Goal: Transaction & Acquisition: Purchase product/service

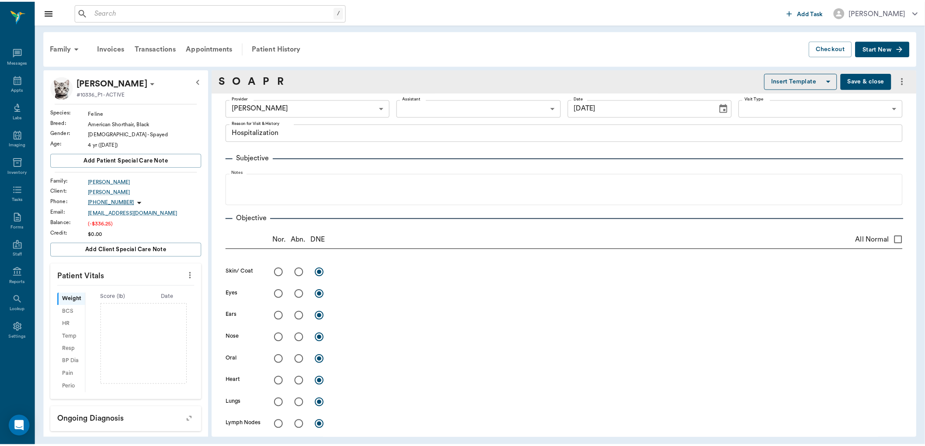
scroll to position [631, 0]
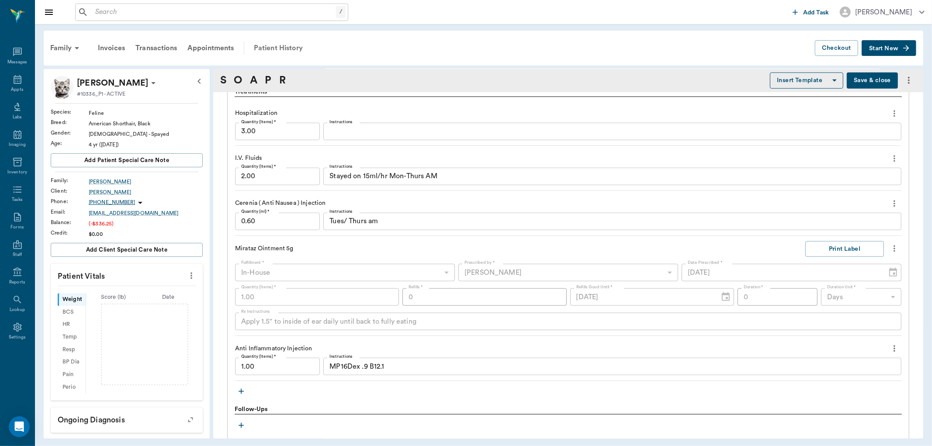
click at [274, 45] on div "Patient History" at bounding box center [278, 48] width 59 height 21
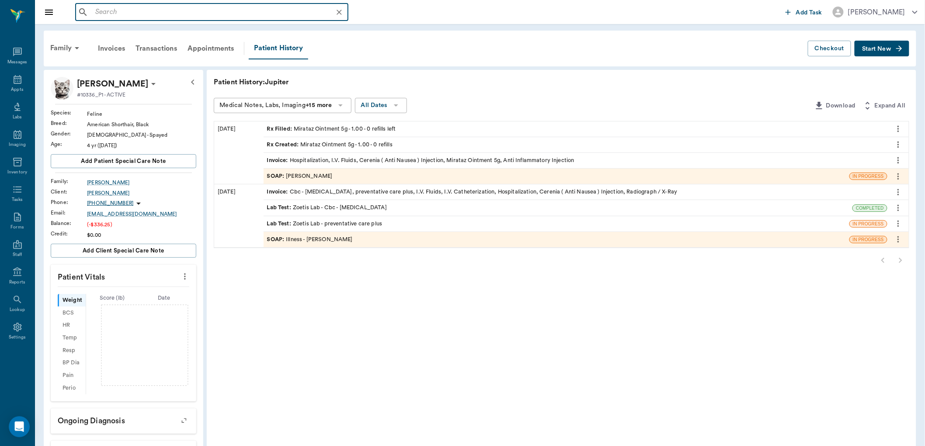
click at [103, 13] on input "text" at bounding box center [219, 12] width 254 height 12
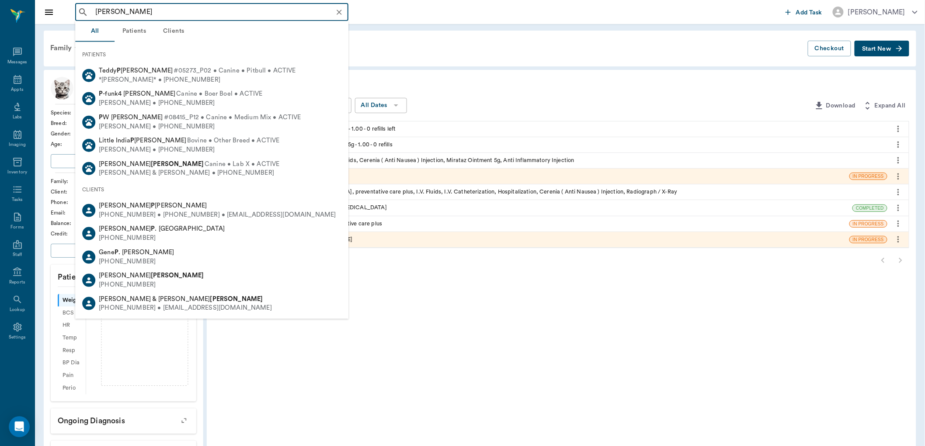
drag, startPoint x: 130, startPoint y: 9, endPoint x: 86, endPoint y: 7, distance: 44.6
click at [86, 7] on div "[PERSON_NAME] ​" at bounding box center [211, 11] width 273 height 17
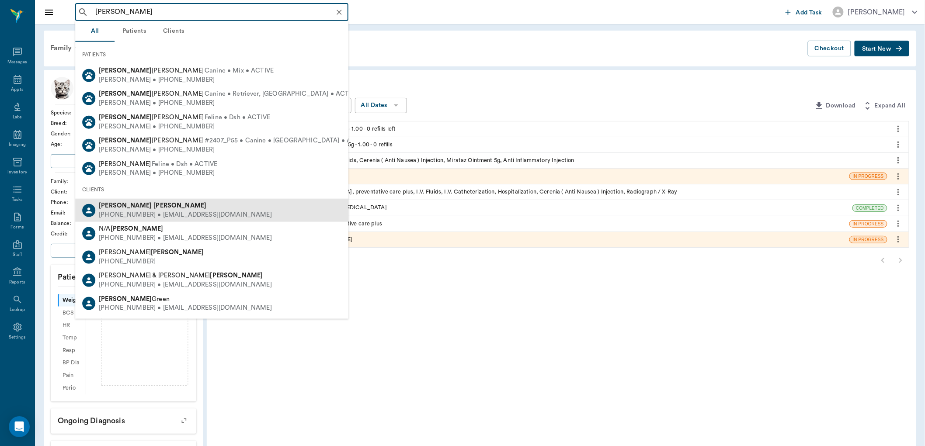
click at [120, 213] on div "[PHONE_NUMBER] • [EMAIL_ADDRESS][DOMAIN_NAME]" at bounding box center [185, 215] width 173 height 9
type input "[PERSON_NAME]"
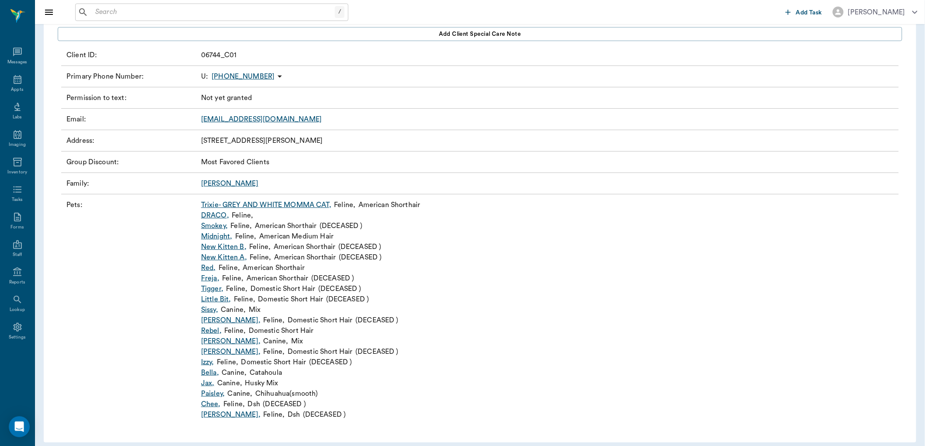
scroll to position [128, 0]
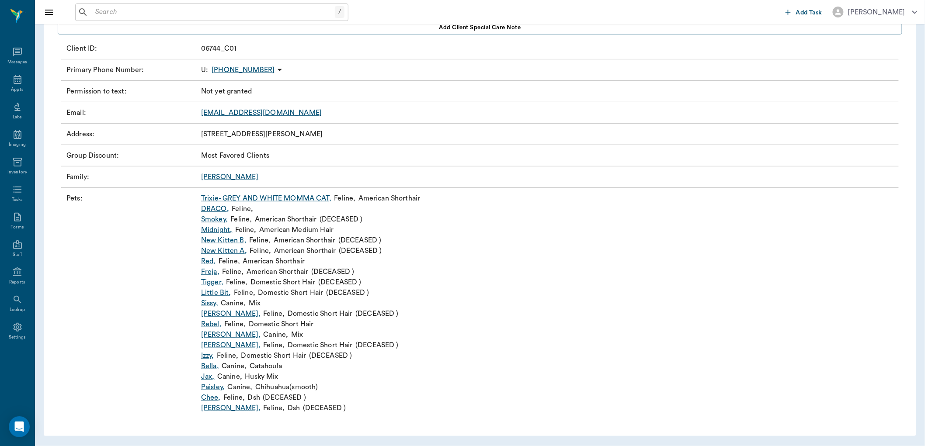
click at [213, 387] on link "[PERSON_NAME] ," at bounding box center [213, 387] width 24 height 10
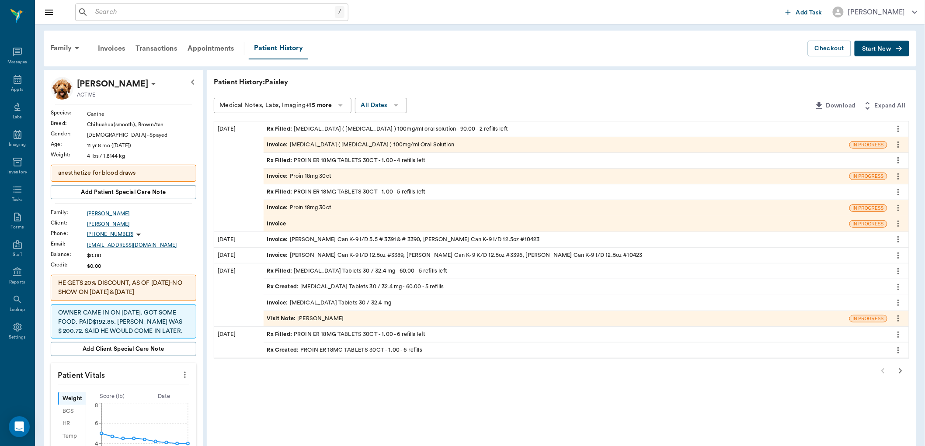
click at [304, 288] on div "Rx Created : [MEDICAL_DATA] Tablets 30 / 32.4 mg - 60.00 - 5 refills" at bounding box center [355, 287] width 177 height 8
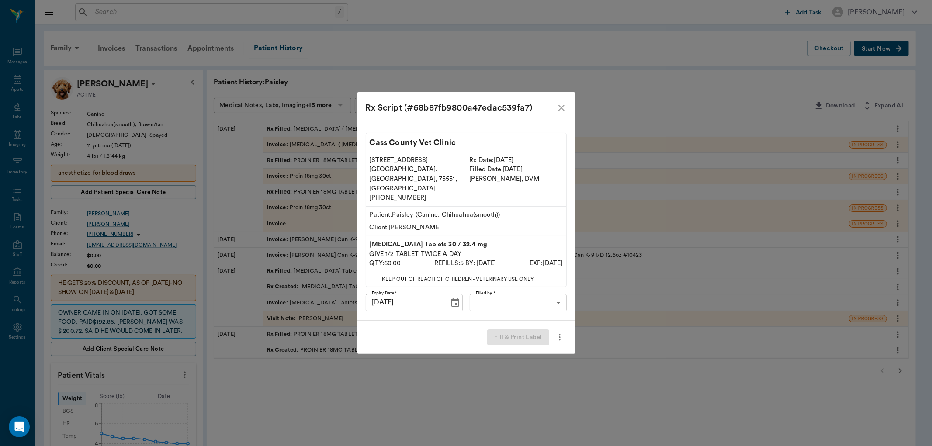
click at [560, 332] on icon "more" at bounding box center [560, 337] width 10 height 10
click at [560, 115] on div at bounding box center [466, 223] width 932 height 446
click at [561, 113] on icon "close" at bounding box center [561, 108] width 10 height 10
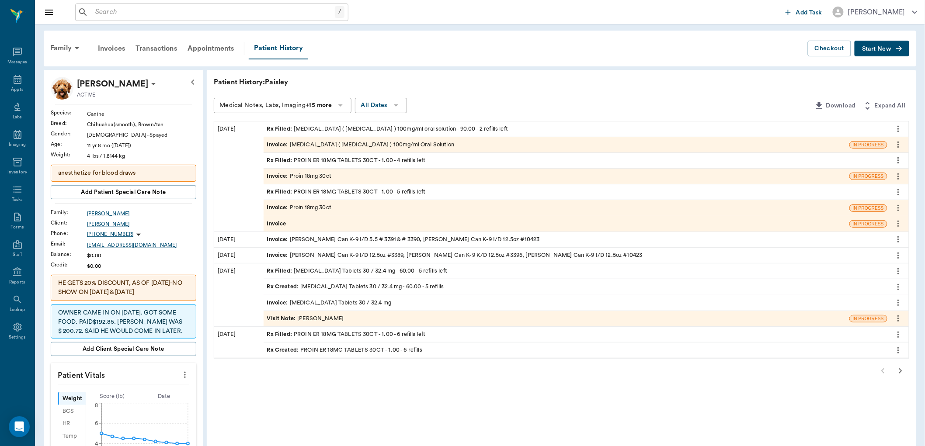
click at [326, 274] on div "Rx Filled : [MEDICAL_DATA] Tablets 30 / 32.4 mg - 60.00 - 5 refills left" at bounding box center [357, 271] width 180 height 8
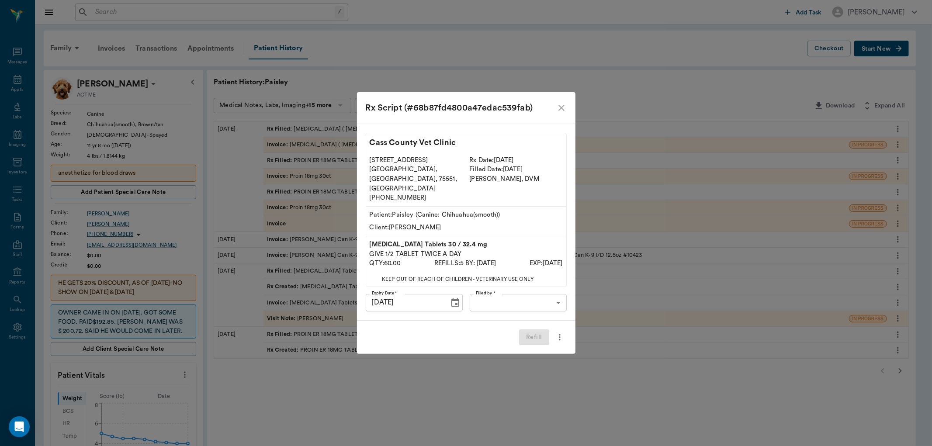
click at [561, 111] on icon "close" at bounding box center [561, 108] width 6 height 6
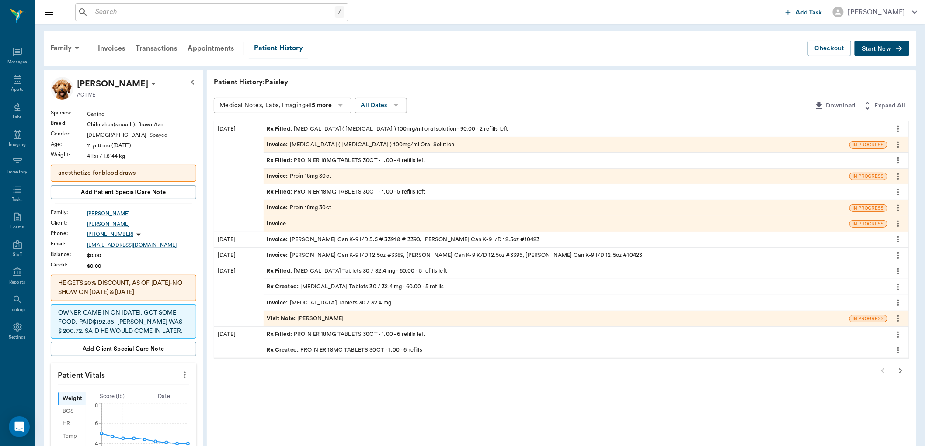
click at [303, 319] on div "Visit Note : [PERSON_NAME]" at bounding box center [305, 319] width 77 height 8
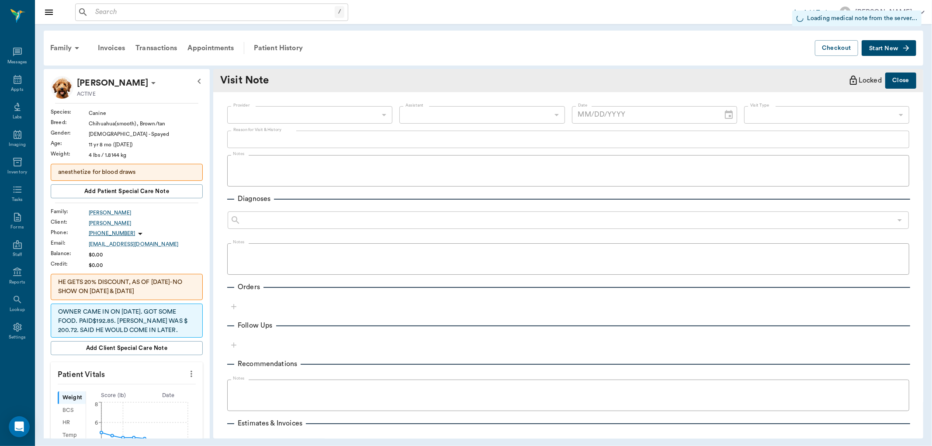
type input "63ec2e7e52e12b0ba117b124"
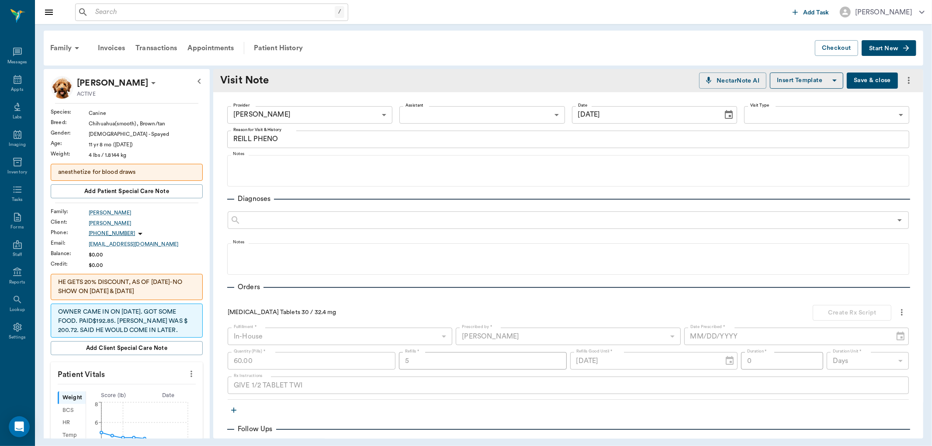
type input "[DATE]"
type textarea "REILL PHENO"
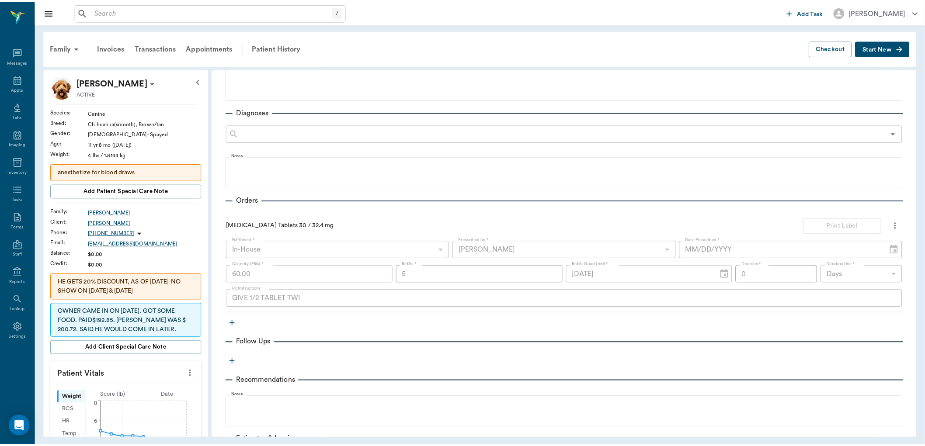
scroll to position [97, 0]
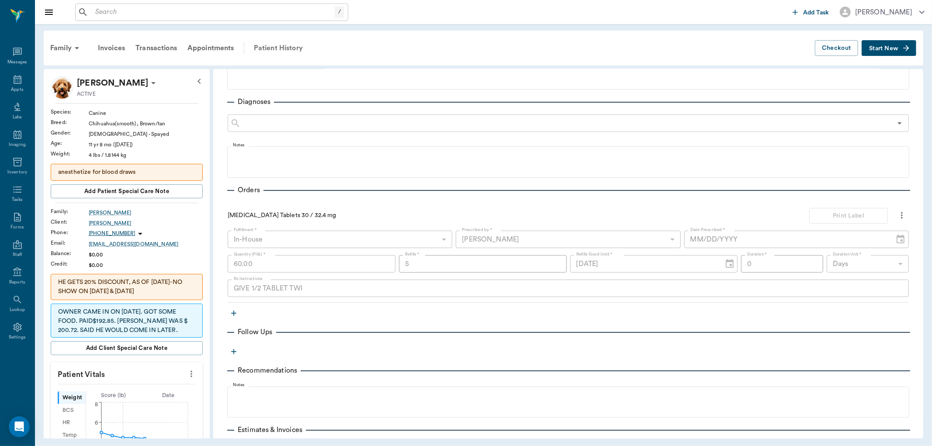
click at [280, 48] on div "Patient History" at bounding box center [278, 48] width 59 height 21
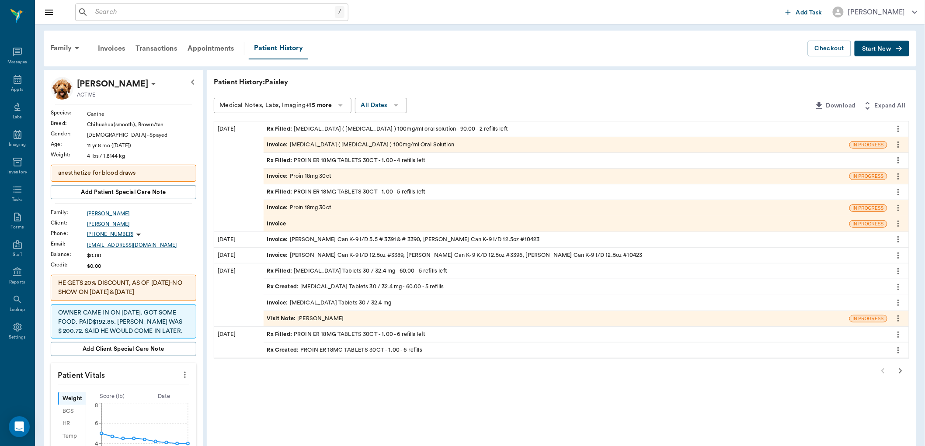
click at [309, 287] on div "Rx Created : [MEDICAL_DATA] Tablets 30 / 32.4 mg - 60.00 - 5 refills" at bounding box center [355, 287] width 177 height 8
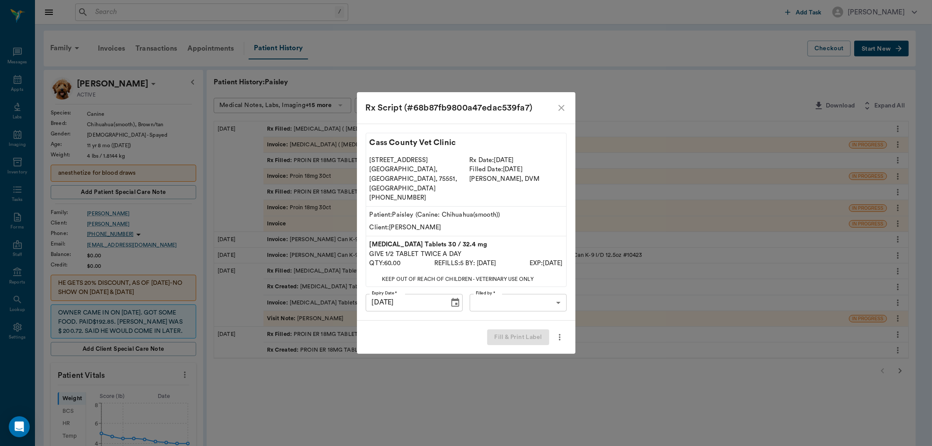
click at [562, 111] on icon "close" at bounding box center [561, 108] width 6 height 6
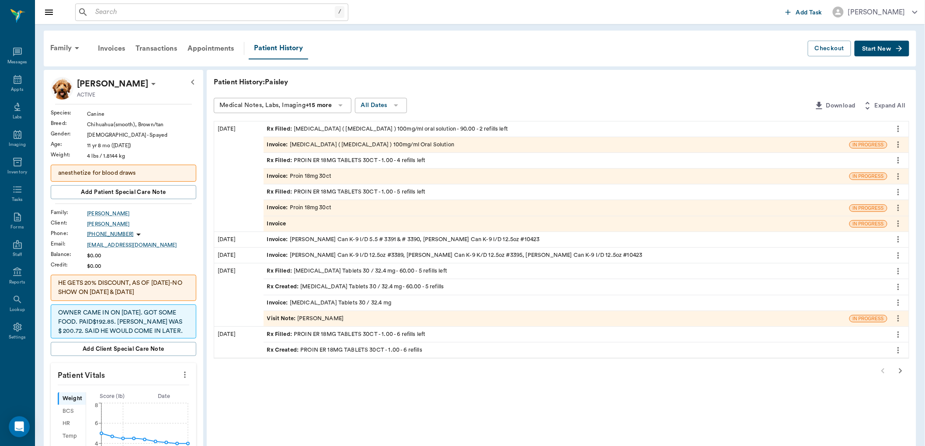
click at [898, 286] on icon "more" at bounding box center [898, 287] width 10 height 10
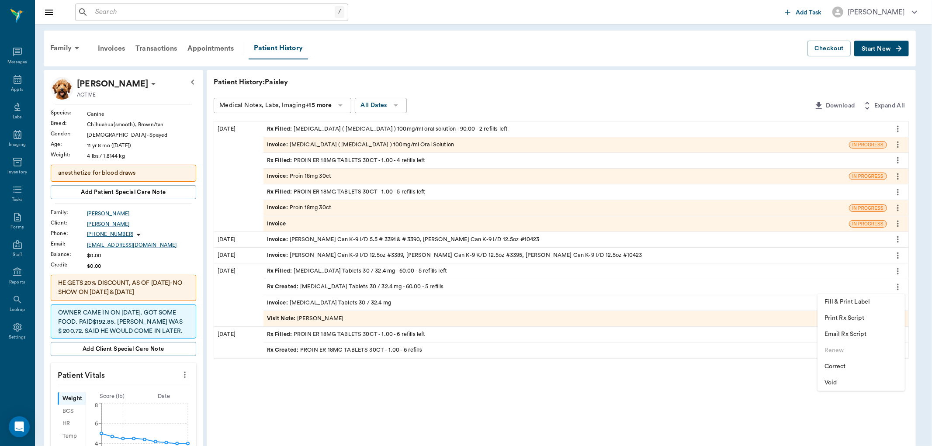
click at [896, 272] on div at bounding box center [466, 223] width 932 height 446
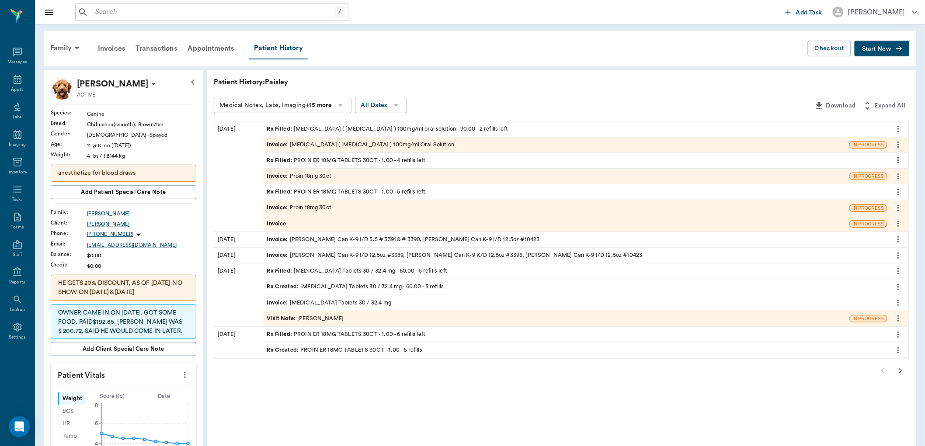
click at [896, 272] on icon "more" at bounding box center [898, 271] width 10 height 10
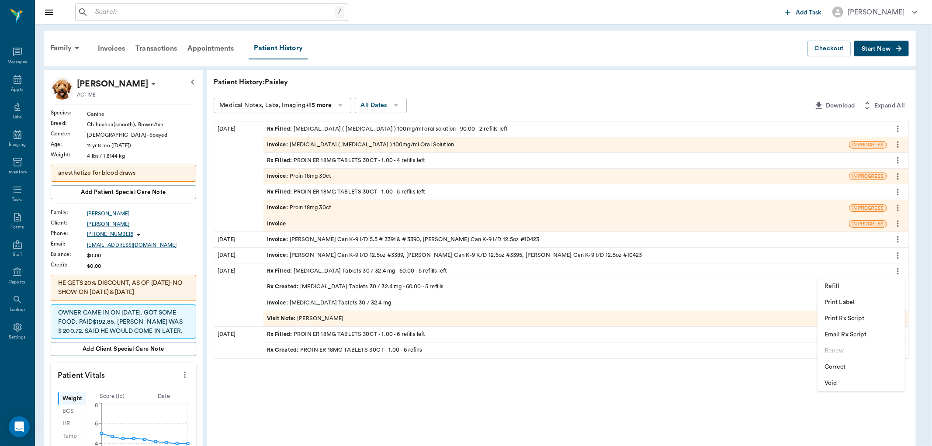
click at [853, 302] on span "Print Label" at bounding box center [861, 302] width 73 height 9
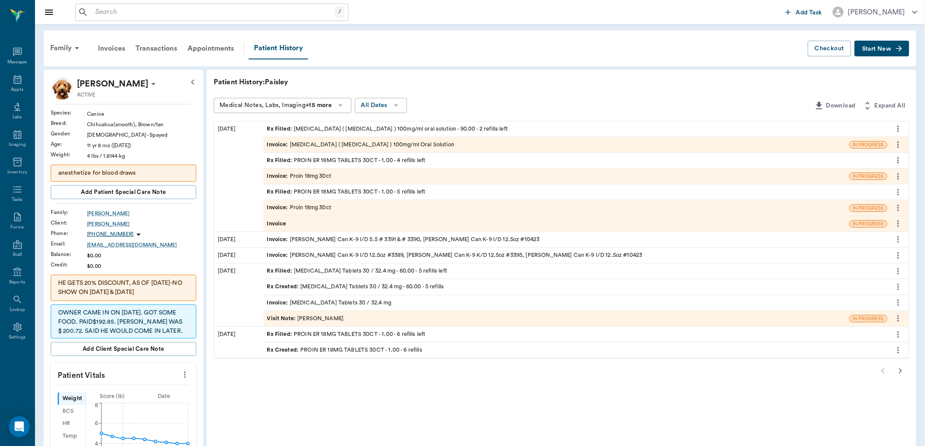
click at [277, 143] on span "Invoice :" at bounding box center [278, 145] width 23 height 8
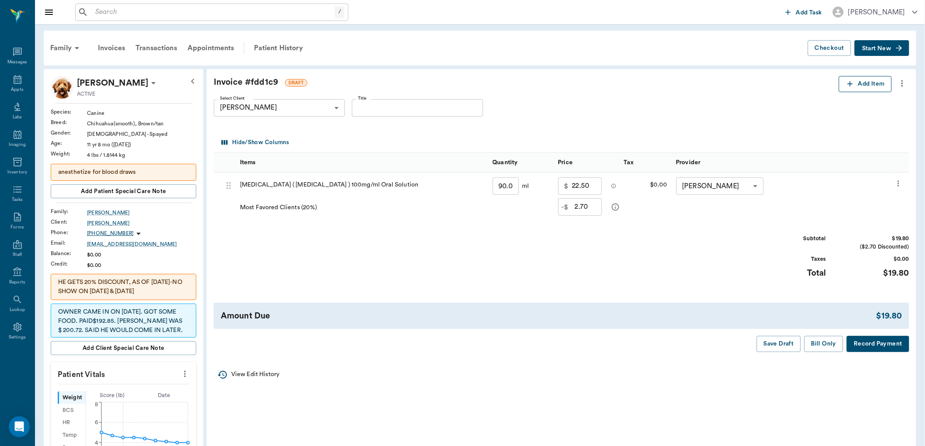
click at [848, 85] on icon "button" at bounding box center [850, 84] width 9 height 9
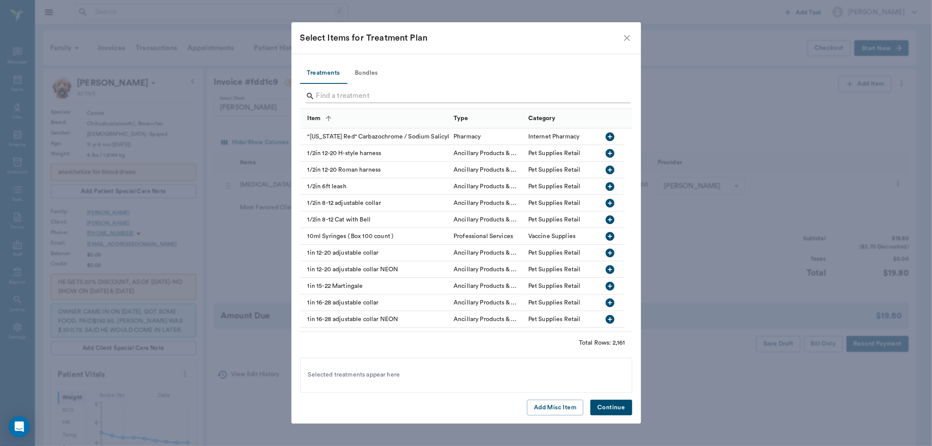
click at [326, 98] on input "Search" at bounding box center [466, 96] width 301 height 14
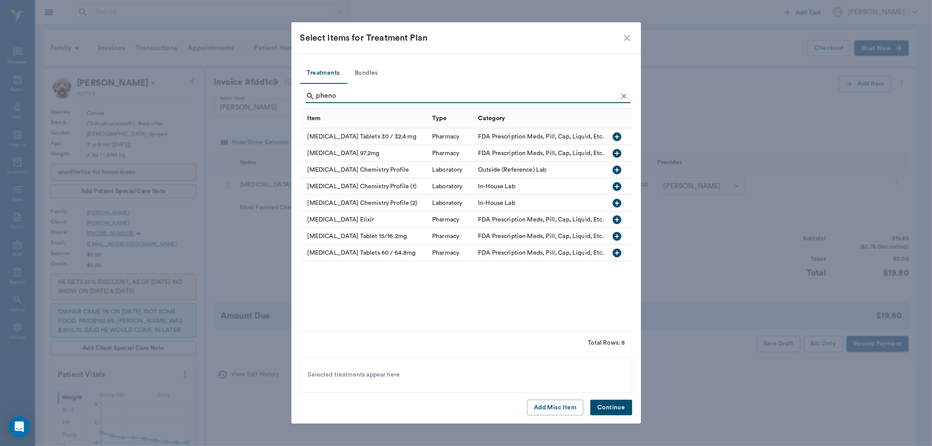
type input "pheno"
click at [618, 136] on icon "button" at bounding box center [617, 136] width 9 height 9
drag, startPoint x: 621, startPoint y: 404, endPoint x: 560, endPoint y: 328, distance: 97.3
click at [621, 403] on button "Continue" at bounding box center [611, 408] width 42 height 16
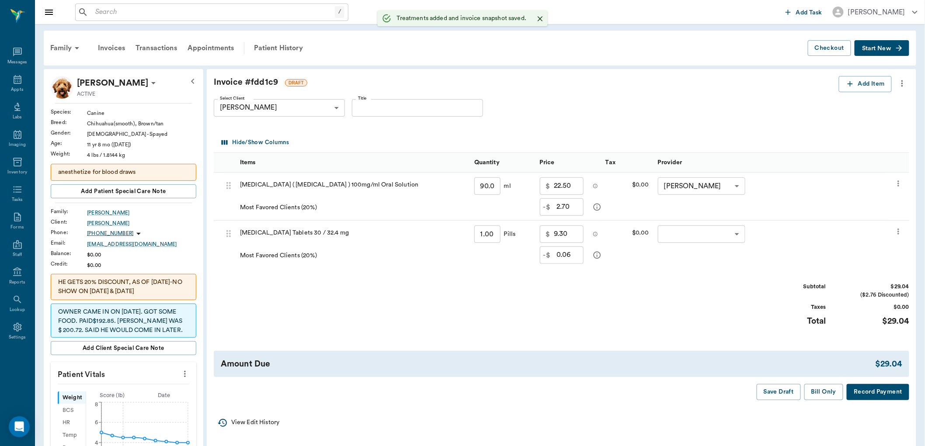
click at [486, 241] on input "1.00" at bounding box center [487, 233] width 26 height 17
type input "10"
type input "0.60"
type input "12.00"
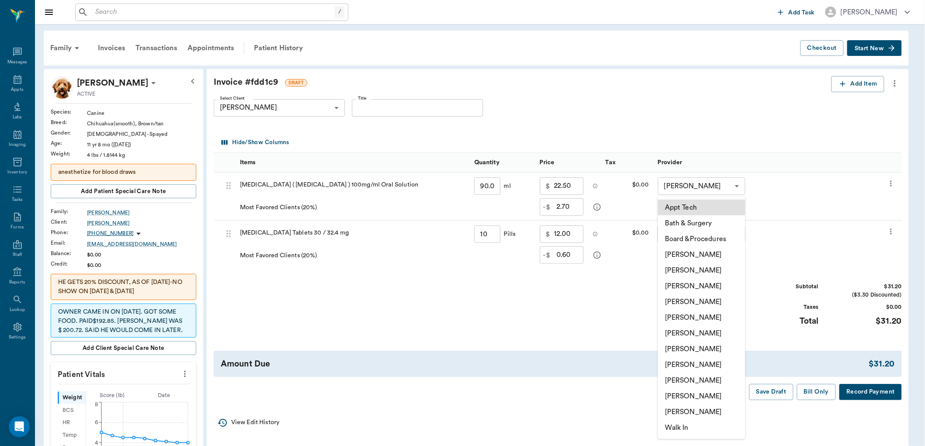
type input "10.00"
click at [691, 236] on body "/ ​ Add Task [PERSON_NAME] Nectar Messages Appts Labs Imaging Inventory Tasks F…" at bounding box center [462, 385] width 925 height 771
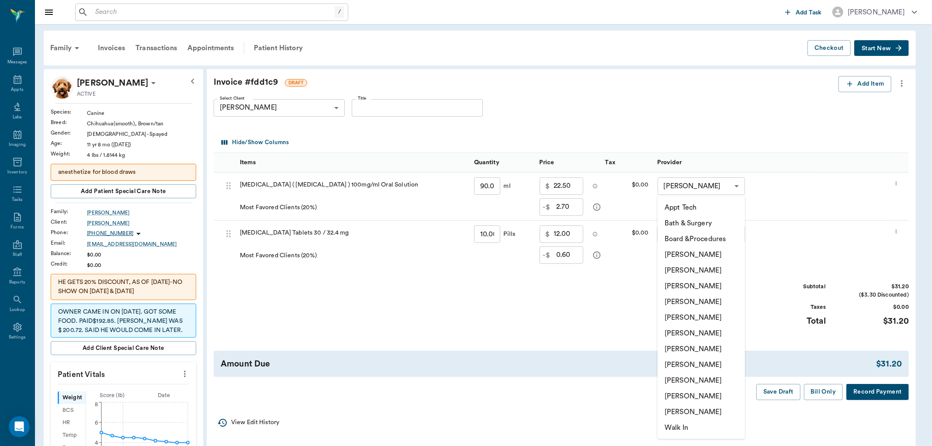
click at [691, 379] on li "[PERSON_NAME]" at bounding box center [701, 381] width 87 height 16
type input "none-63ec2ede52e12b0ba117d0d7"
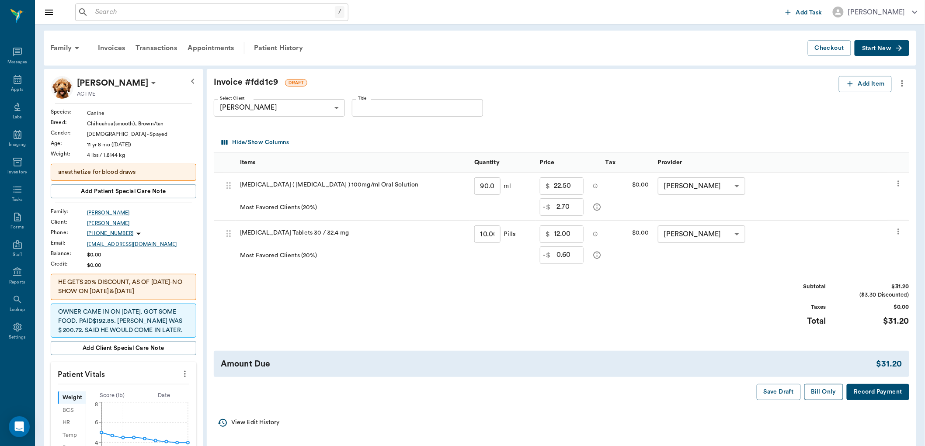
click at [822, 390] on button "Bill Only" at bounding box center [823, 392] width 39 height 16
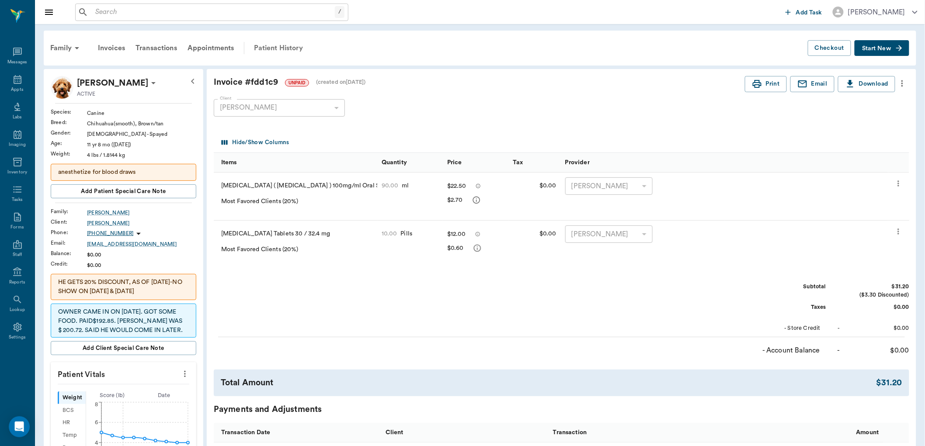
click at [286, 47] on div "Patient History" at bounding box center [278, 48] width 59 height 21
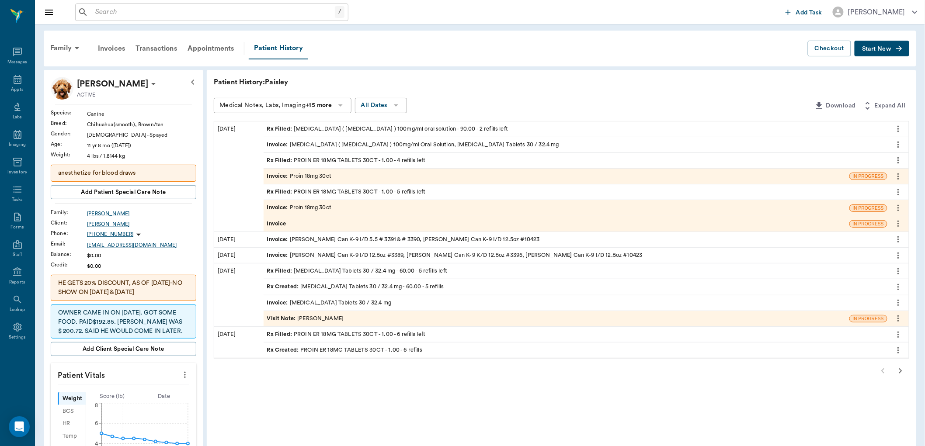
click at [285, 176] on span "Invoice :" at bounding box center [278, 176] width 23 height 8
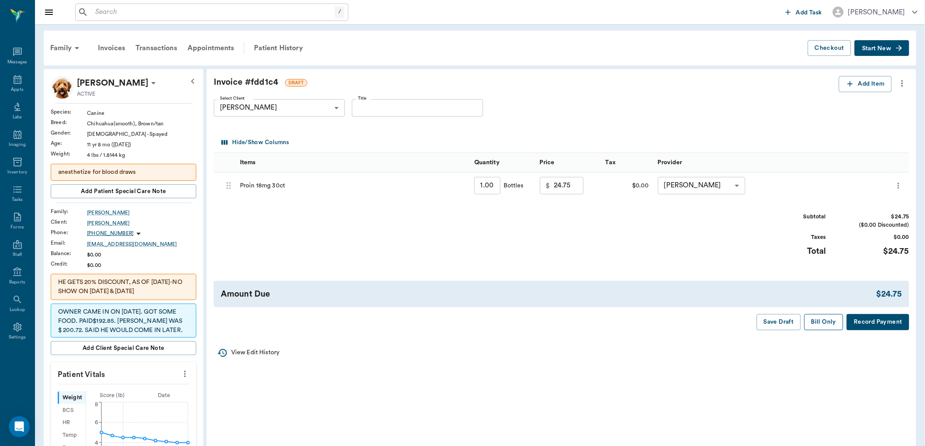
click at [826, 320] on button "Bill Only" at bounding box center [823, 322] width 39 height 16
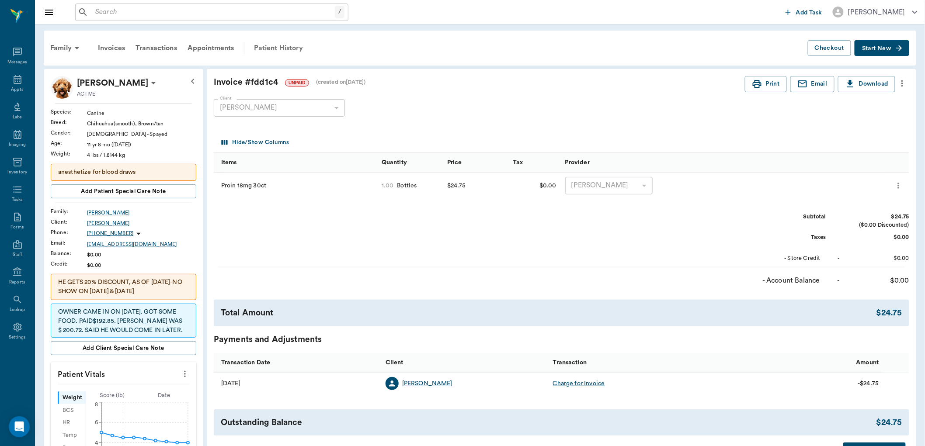
click at [276, 46] on div "Patient History" at bounding box center [278, 48] width 59 height 21
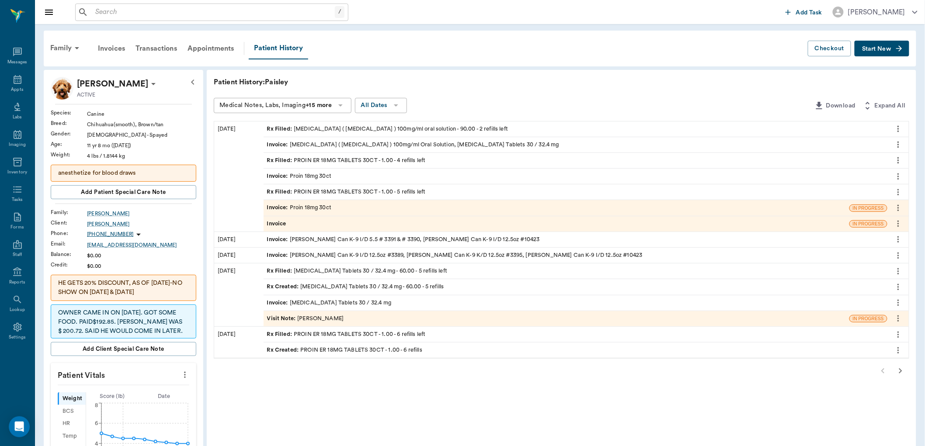
click at [282, 174] on span "Invoice :" at bounding box center [278, 176] width 23 height 8
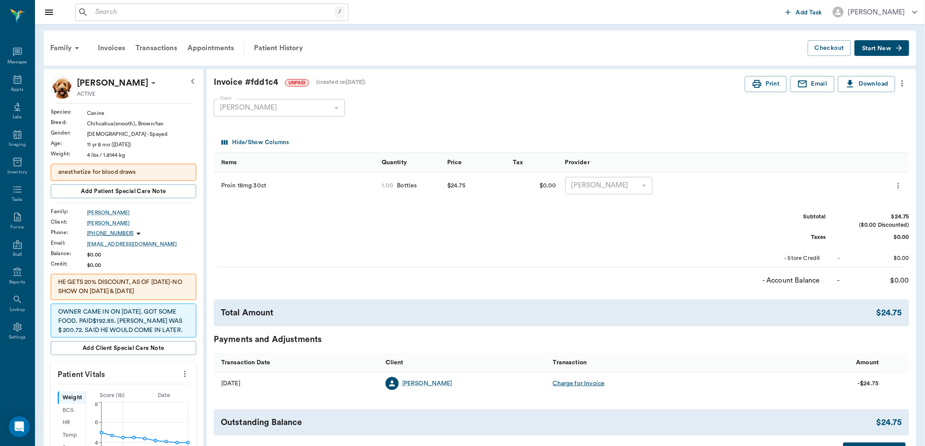
click at [902, 83] on icon "more" at bounding box center [902, 83] width 2 height 7
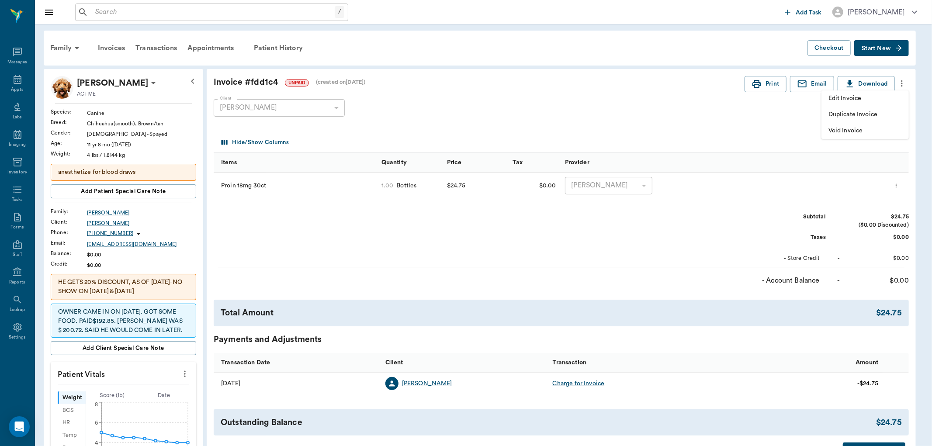
click at [851, 97] on span "Edit Invoice" at bounding box center [865, 98] width 73 height 9
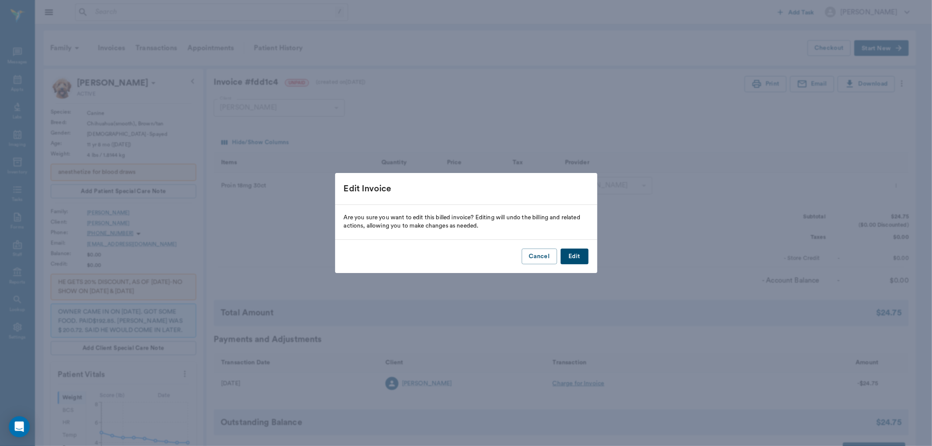
click at [580, 257] on button "Edit" at bounding box center [575, 257] width 28 height 16
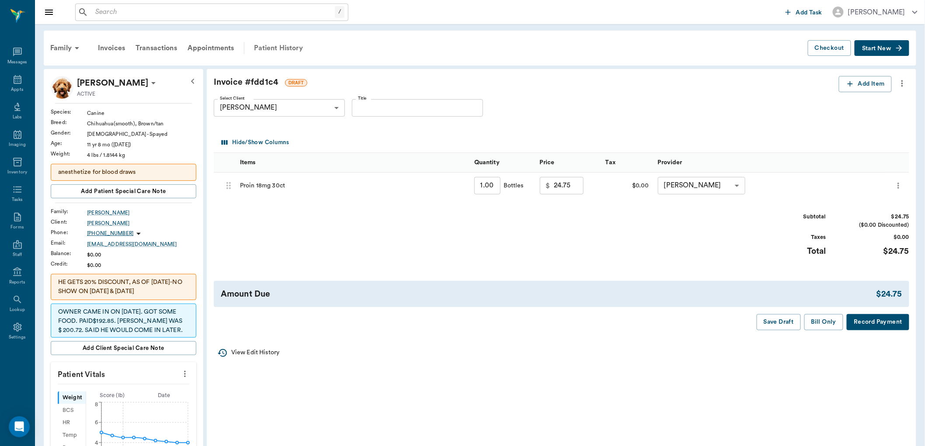
click at [288, 49] on div "Patient History" at bounding box center [278, 48] width 59 height 21
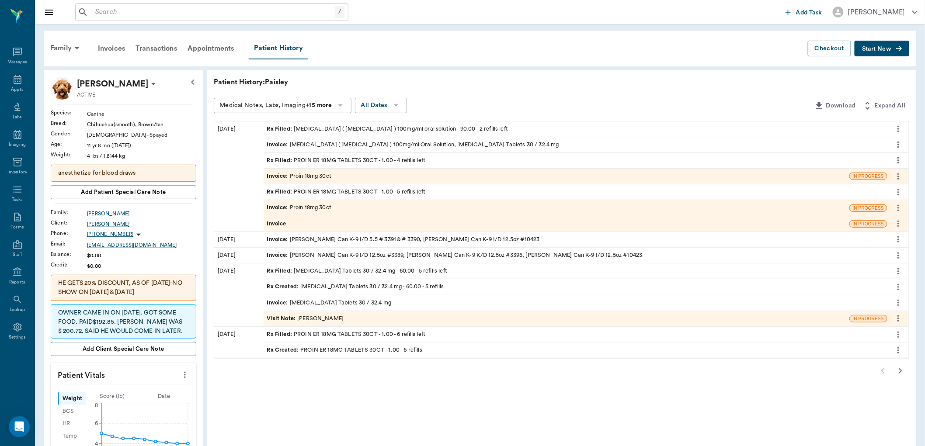
click at [285, 145] on span "Invoice :" at bounding box center [278, 145] width 23 height 8
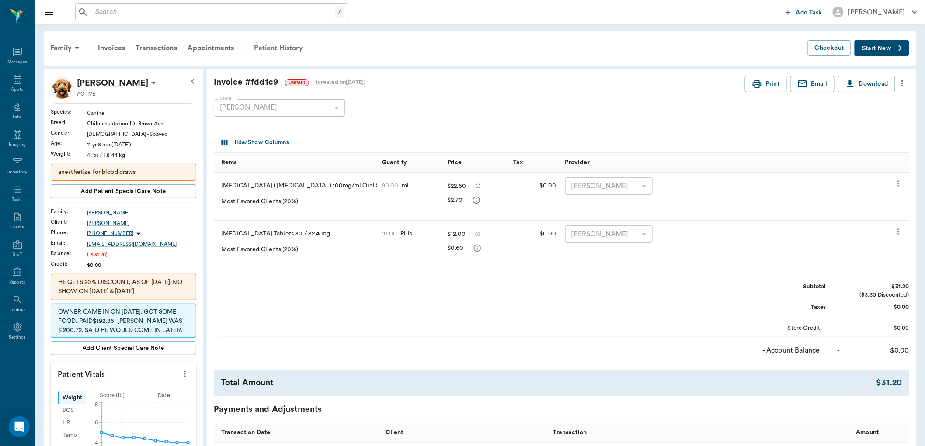
click at [290, 47] on div "Patient History" at bounding box center [278, 48] width 59 height 21
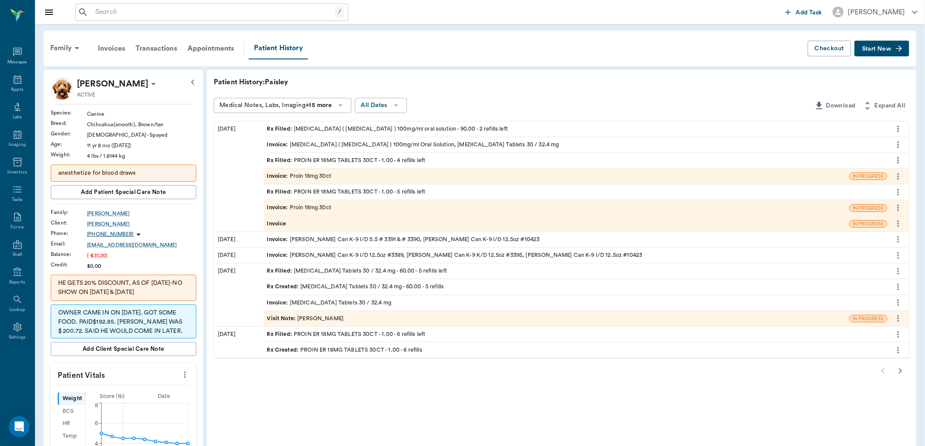
click at [276, 175] on span "Invoice :" at bounding box center [278, 176] width 23 height 8
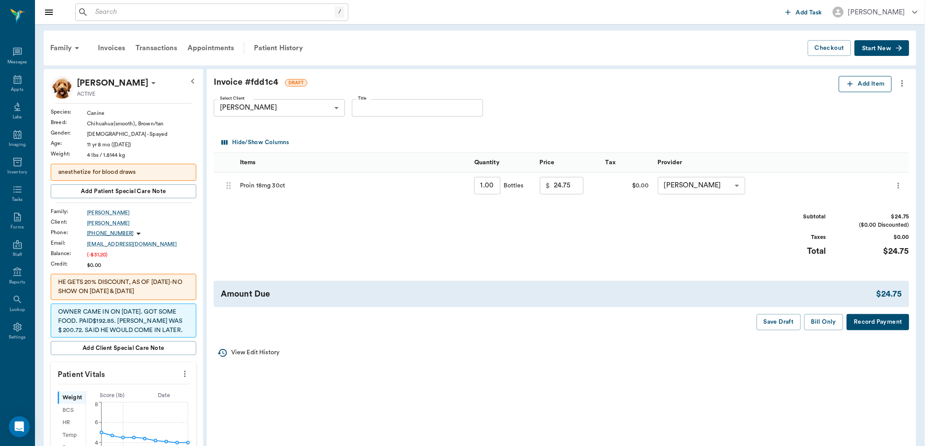
click at [846, 84] on icon "button" at bounding box center [850, 84] width 9 height 9
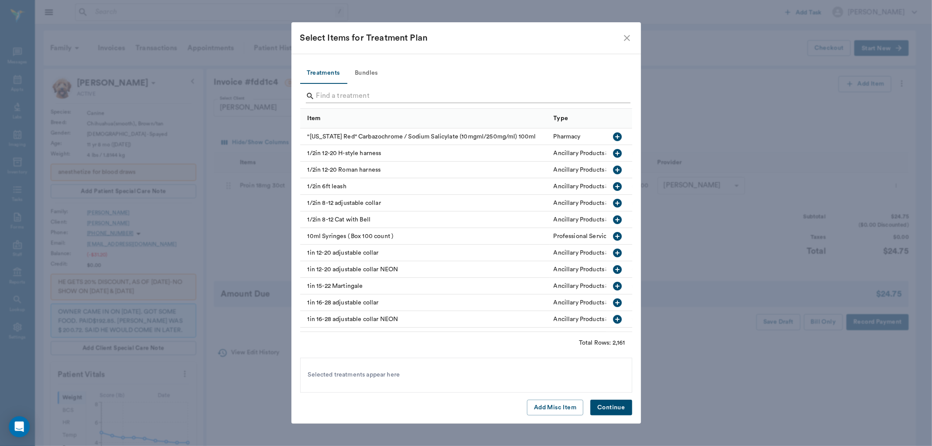
click at [326, 94] on input "Search" at bounding box center [466, 96] width 301 height 14
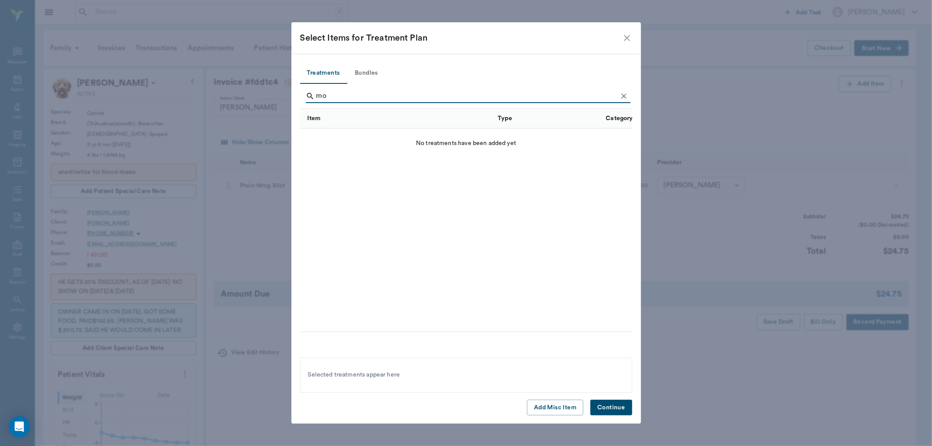
type input "m"
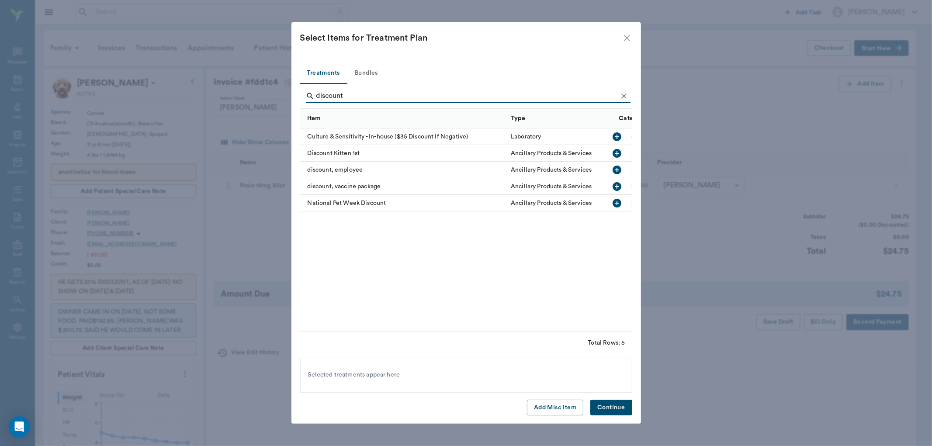
type input "discount"
click at [628, 37] on icon "close" at bounding box center [627, 38] width 10 height 10
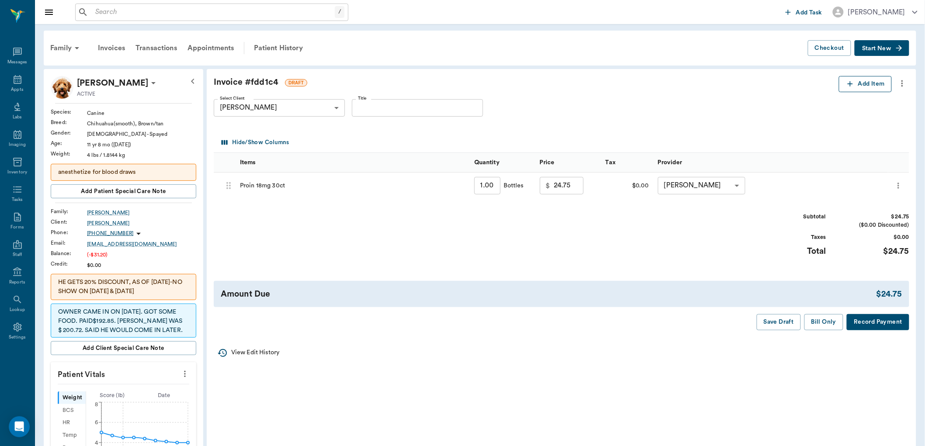
click at [849, 85] on icon "button" at bounding box center [850, 84] width 9 height 9
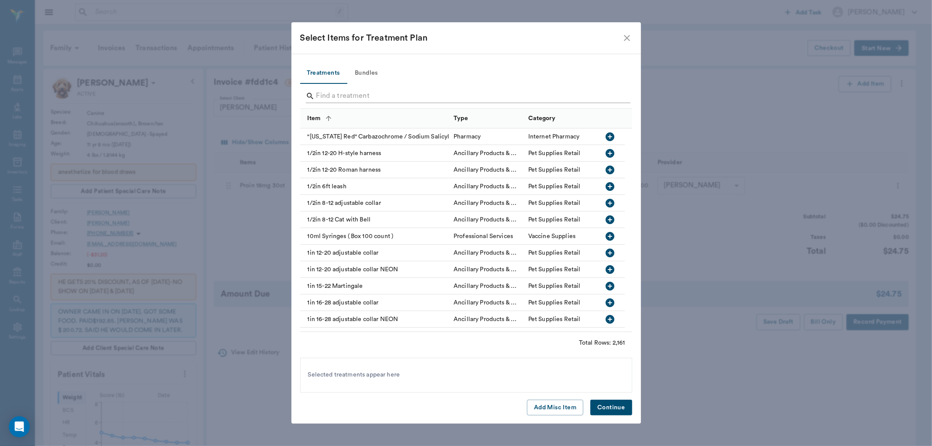
click at [341, 99] on input "Search" at bounding box center [466, 96] width 301 height 14
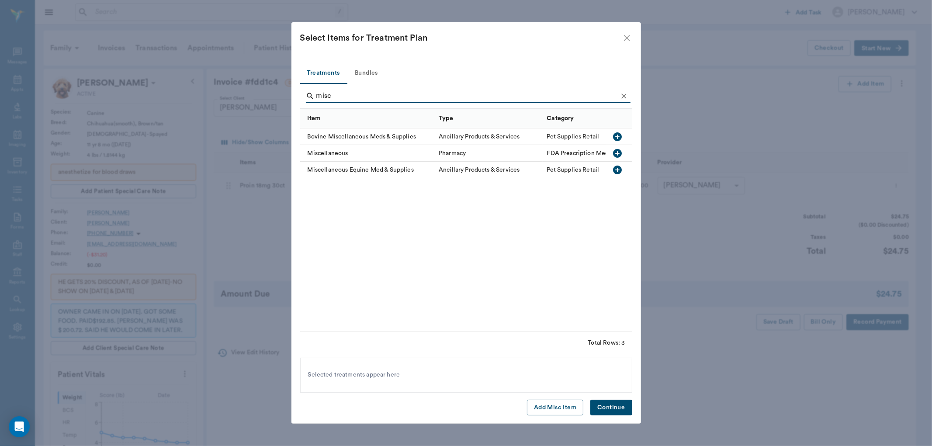
type input "misc"
click at [617, 152] on icon "button" at bounding box center [617, 153] width 10 height 10
click at [624, 407] on button "Continue" at bounding box center [611, 408] width 42 height 16
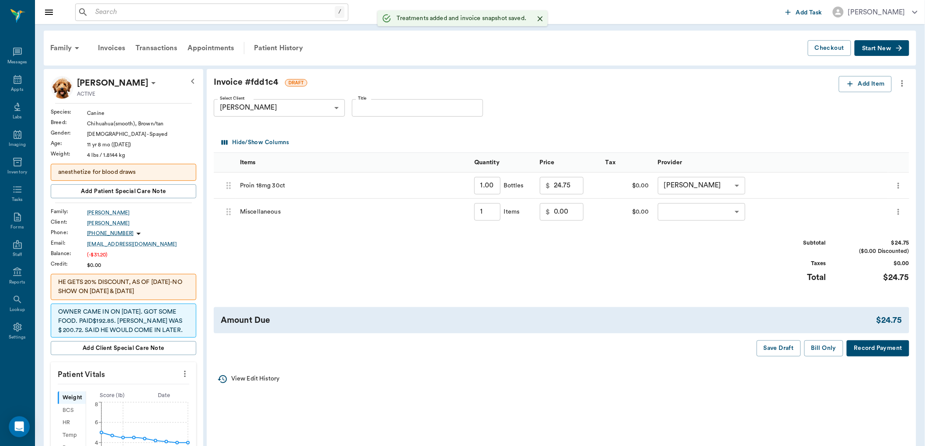
type input "1.00"
click at [554, 213] on input "0.00" at bounding box center [569, 211] width 30 height 17
type input "-4.95"
click at [669, 212] on body "/ ​ Add Task [PERSON_NAME] Nectar Messages Appts Labs Imaging Inventory Tasks F…" at bounding box center [462, 385] width 925 height 771
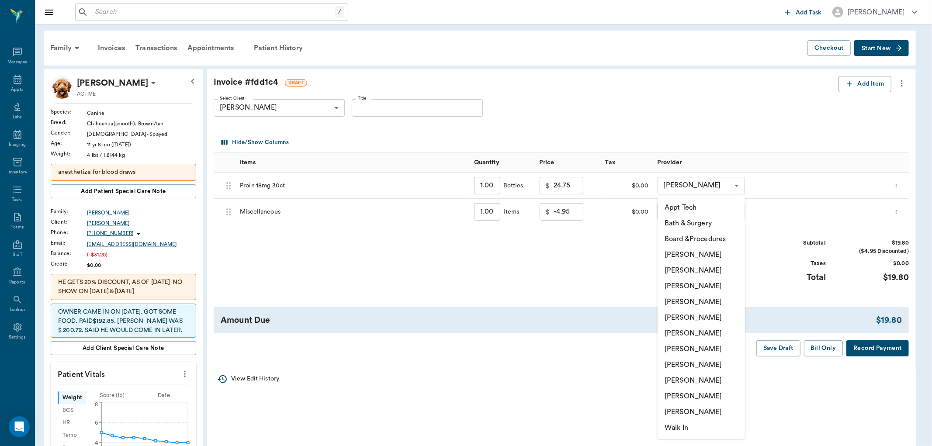
click at [675, 377] on li "[PERSON_NAME]" at bounding box center [701, 381] width 87 height 16
type input "none-63ec2ede52e12b0ba117d0d7"
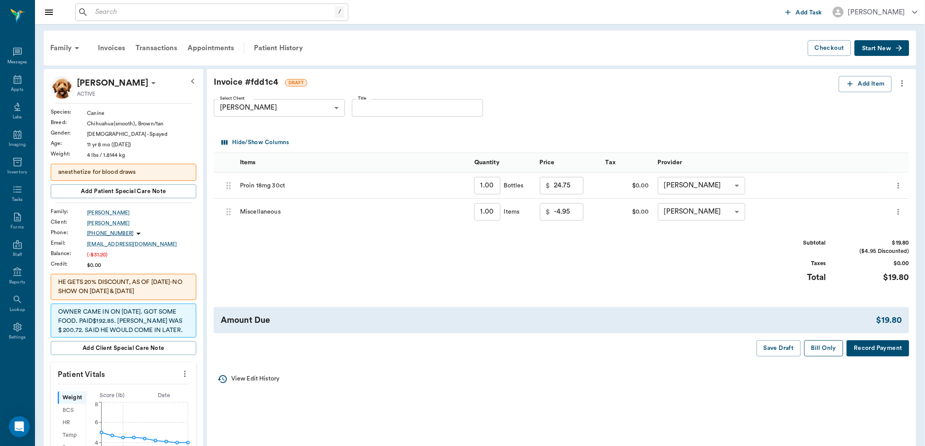
click at [822, 346] on button "Bill Only" at bounding box center [823, 348] width 39 height 16
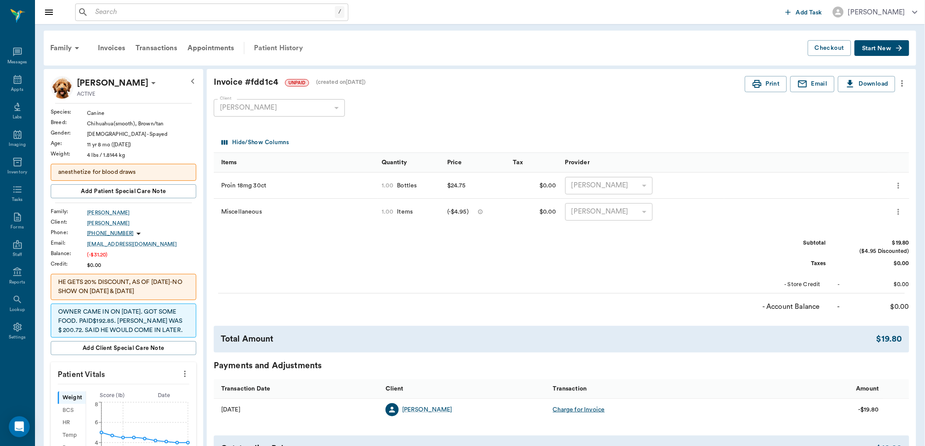
click at [273, 49] on div "Patient History" at bounding box center [278, 48] width 59 height 21
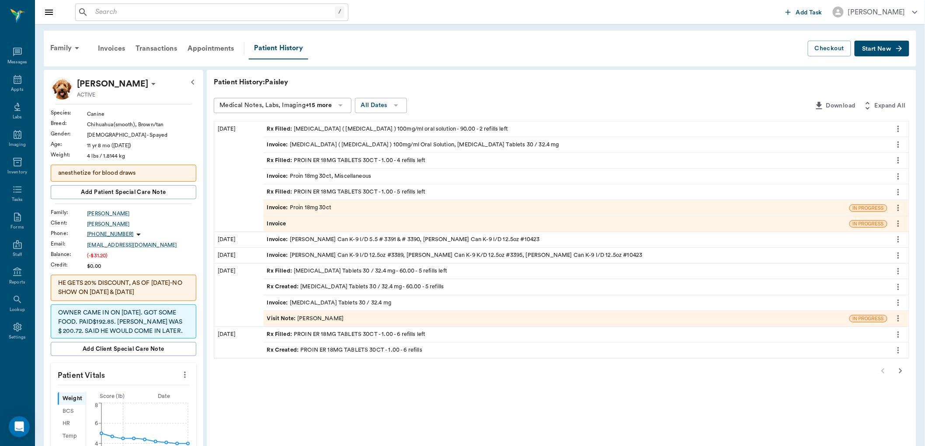
click at [898, 209] on icon "more" at bounding box center [898, 208] width 10 height 10
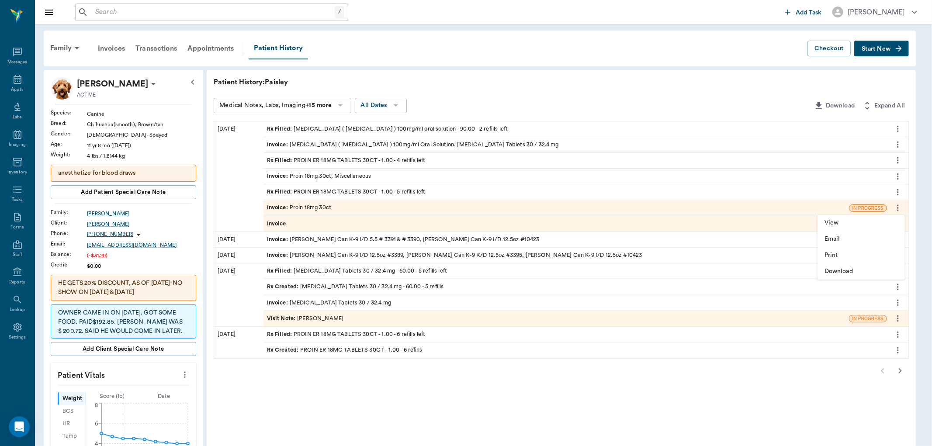
click at [314, 206] on div at bounding box center [466, 223] width 932 height 446
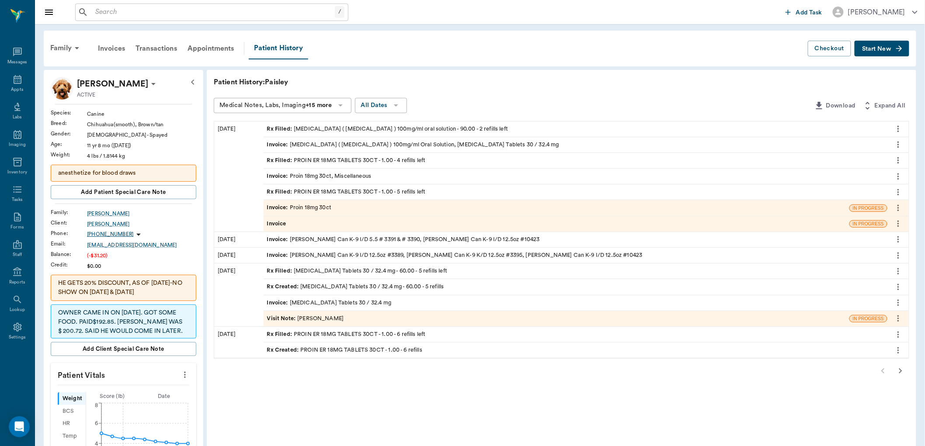
click at [316, 206] on div "Invoice : Proin 18mg 30ct" at bounding box center [299, 208] width 64 height 8
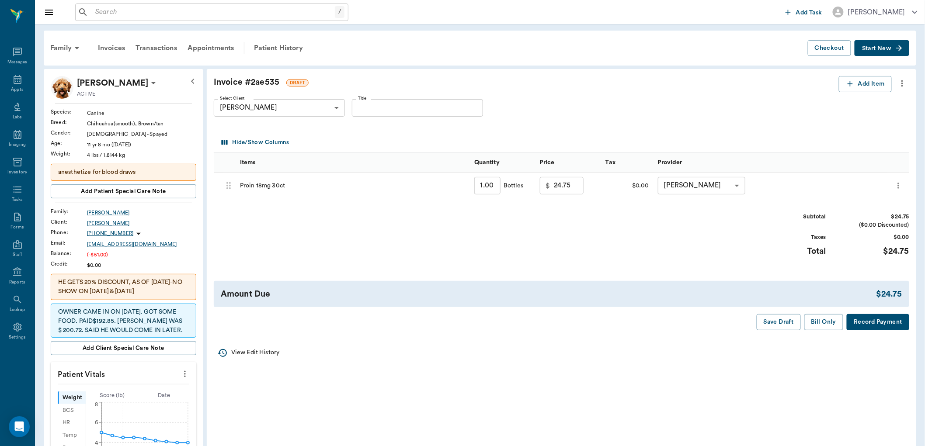
click at [902, 82] on icon "more" at bounding box center [902, 83] width 10 height 10
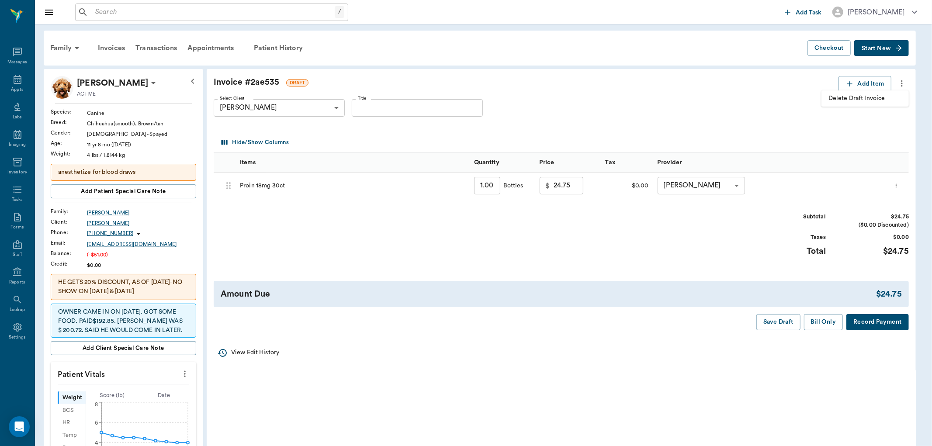
click at [841, 97] on span "Delete Draft Invoice" at bounding box center [865, 98] width 73 height 9
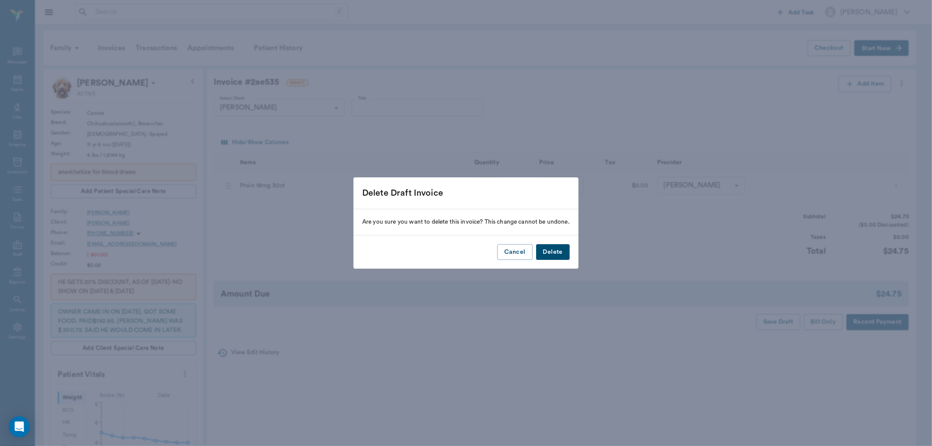
click at [554, 254] on button "Delete" at bounding box center [553, 252] width 34 height 16
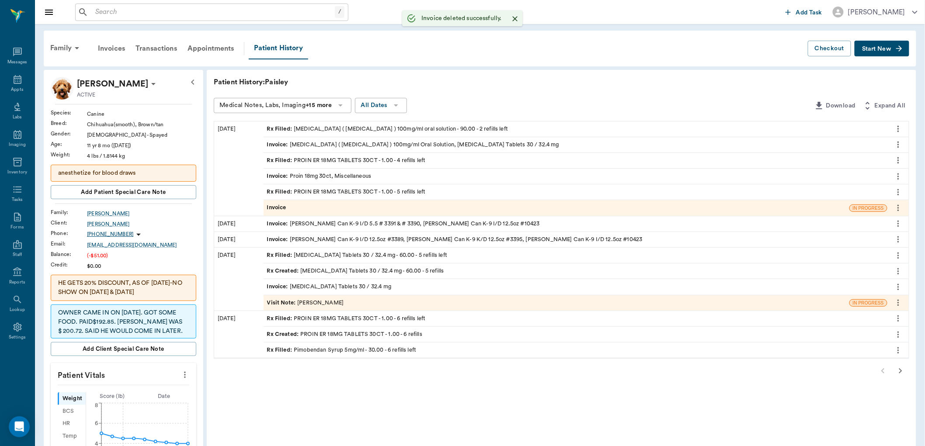
click at [302, 211] on div "Invoice" at bounding box center [557, 207] width 586 height 15
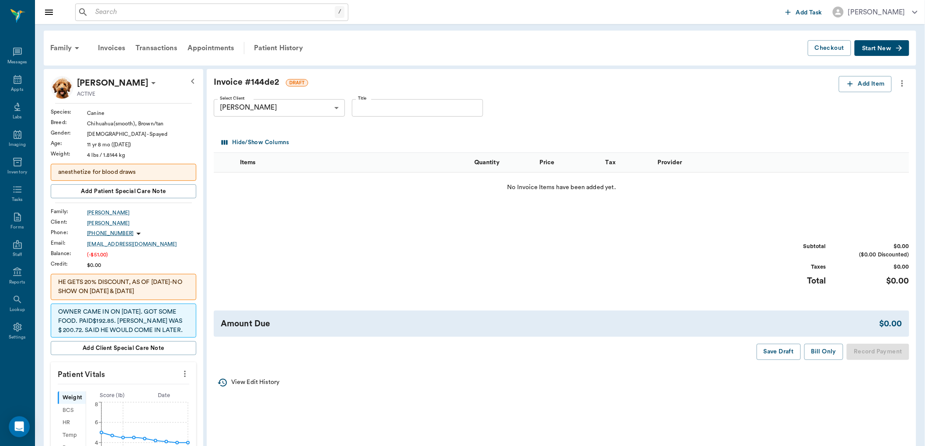
click at [901, 86] on icon "more" at bounding box center [902, 83] width 10 height 10
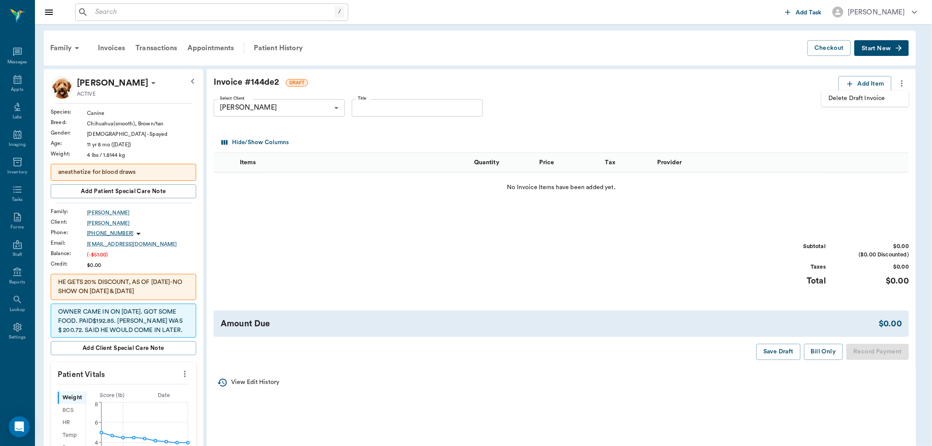
click at [853, 99] on span "Delete Draft Invoice" at bounding box center [865, 98] width 73 height 9
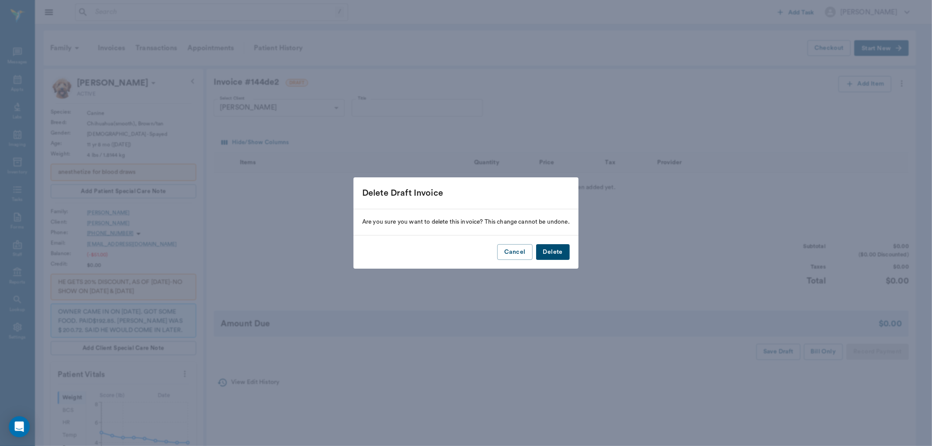
click at [548, 252] on button "Delete" at bounding box center [553, 252] width 34 height 16
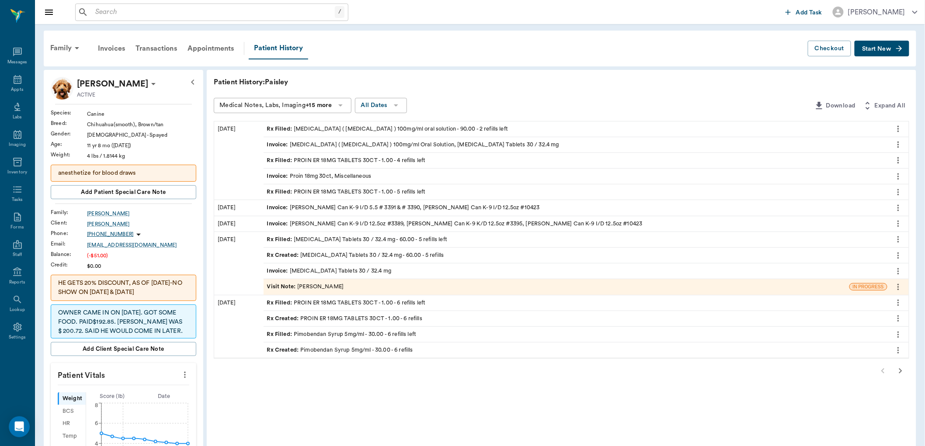
click at [371, 337] on div "Rx Filled : Pimobendan Syrup 5mg/ml - 30.00 - 6 refills left" at bounding box center [341, 334] width 149 height 8
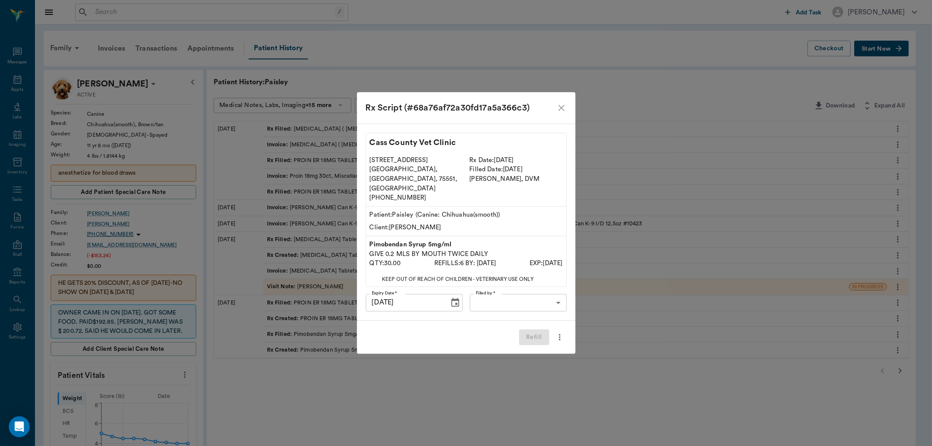
click at [514, 296] on body "/ ​ Add Task [PERSON_NAME] Nectar Messages Appts Labs Imaging Inventory Tasks F…" at bounding box center [466, 386] width 932 height 772
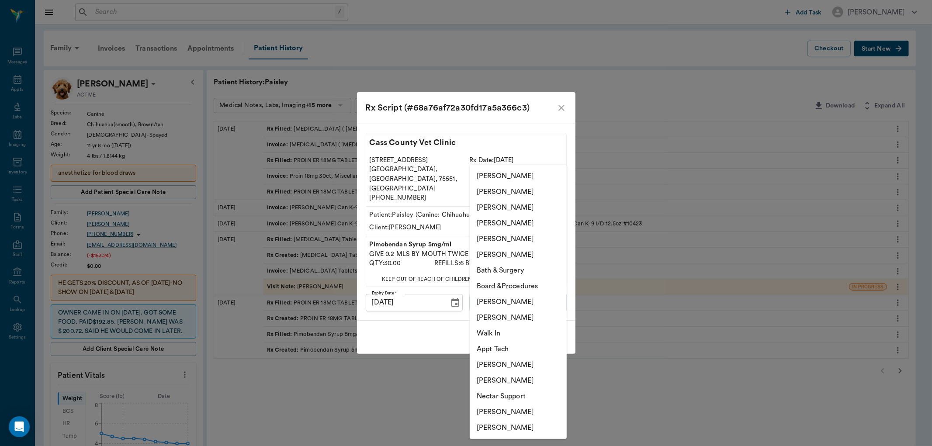
click at [504, 238] on li "[PERSON_NAME]" at bounding box center [518, 239] width 97 height 16
type input "63ec2ece52e12b0ba117cc90"
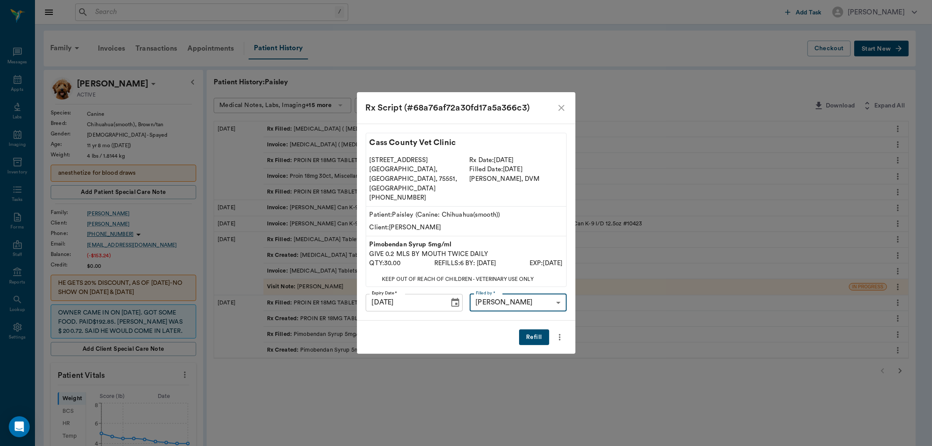
click at [530, 329] on button "Refill" at bounding box center [534, 337] width 30 height 16
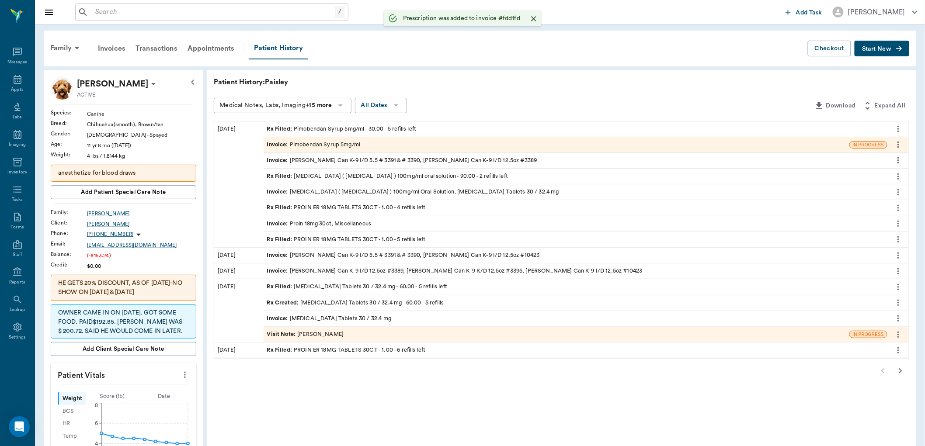
click at [308, 142] on div "Invoice : Pimobendan Syrup 5mg/ml" at bounding box center [314, 145] width 94 height 8
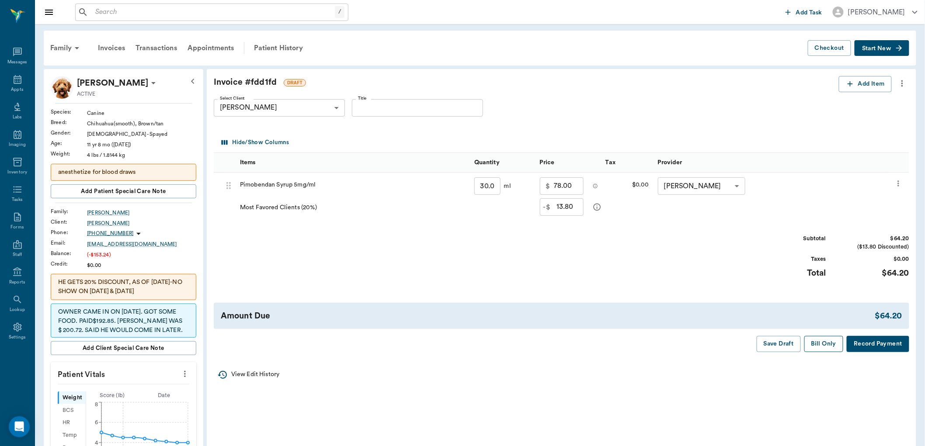
click at [822, 344] on button "Bill Only" at bounding box center [823, 344] width 39 height 16
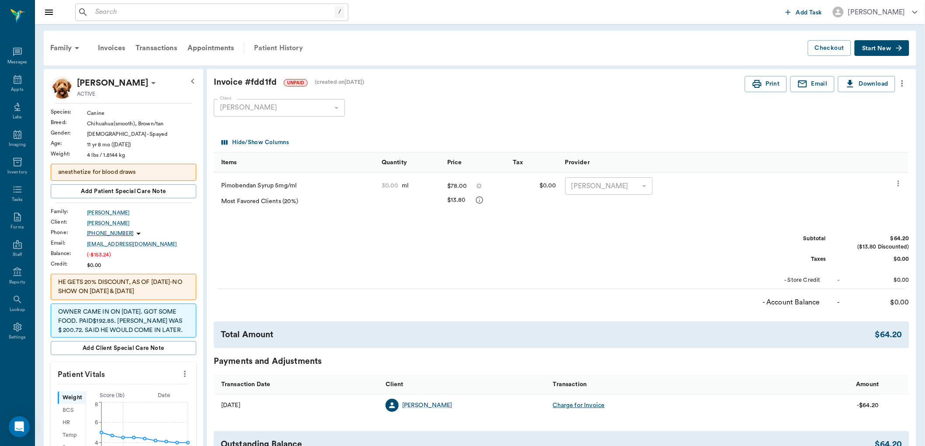
click at [269, 50] on div "Patient History" at bounding box center [278, 48] width 59 height 21
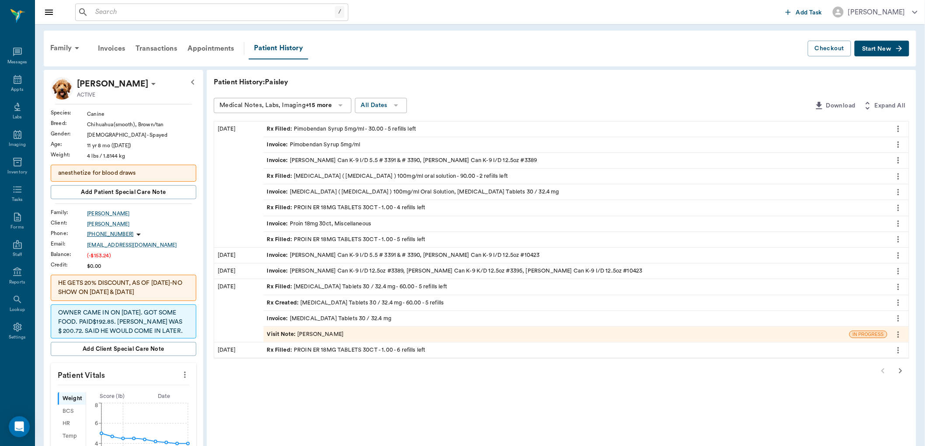
click at [335, 209] on div "Rx Filled : PROIN ER 18MG TABLETS 30CT - 1.00 - 4 refills left" at bounding box center [346, 208] width 159 height 8
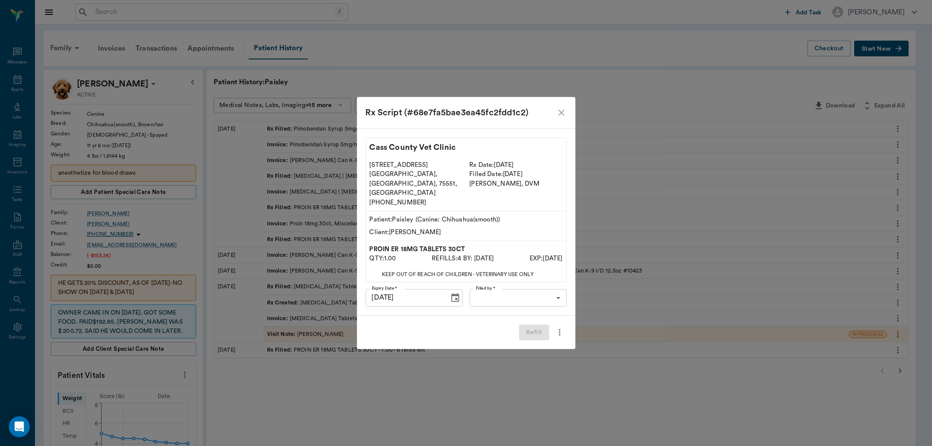
click at [566, 119] on div "Rx Script (#68e7fa5bae3ea45fc2fdd1c2)" at bounding box center [466, 112] width 218 height 31
click at [565, 118] on icon "close" at bounding box center [561, 113] width 10 height 10
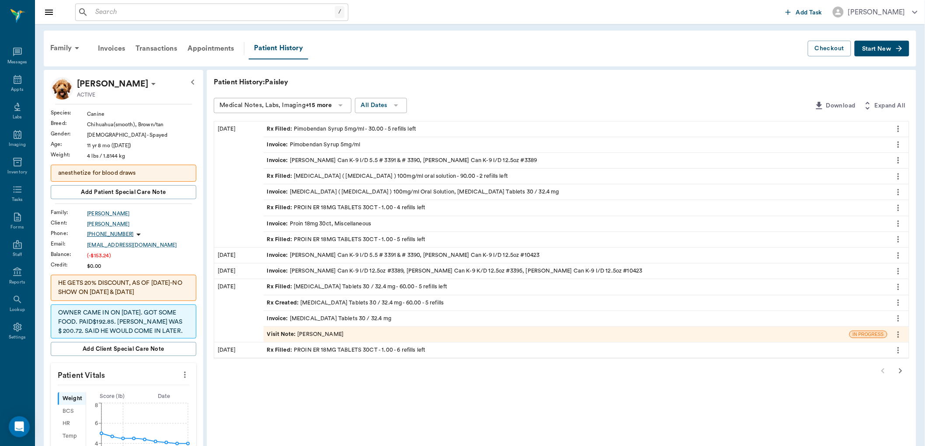
click at [374, 239] on div "Rx Filled : PROIN ER 18MG TABLETS 30CT - 1.00 - 5 refills left" at bounding box center [346, 240] width 159 height 8
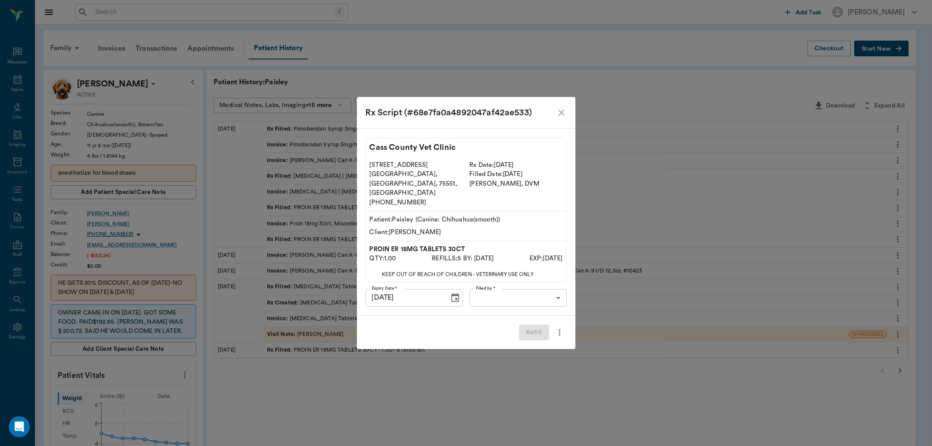
click at [564, 118] on icon "close" at bounding box center [561, 113] width 10 height 10
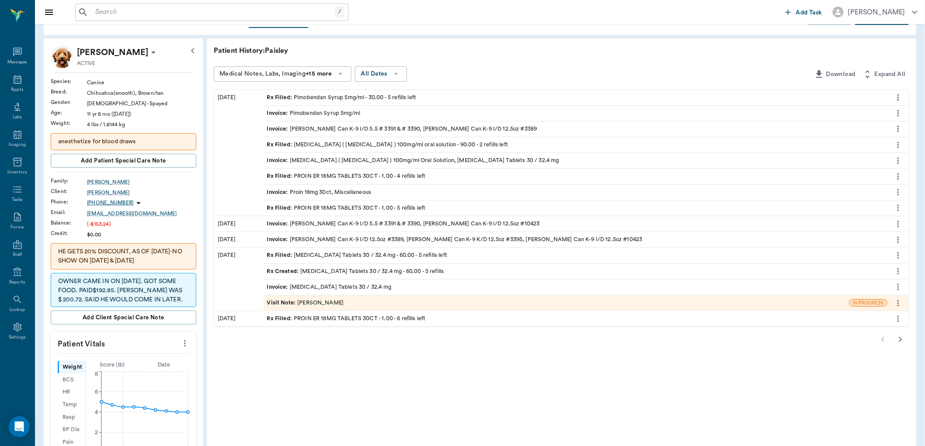
scroll to position [49, 0]
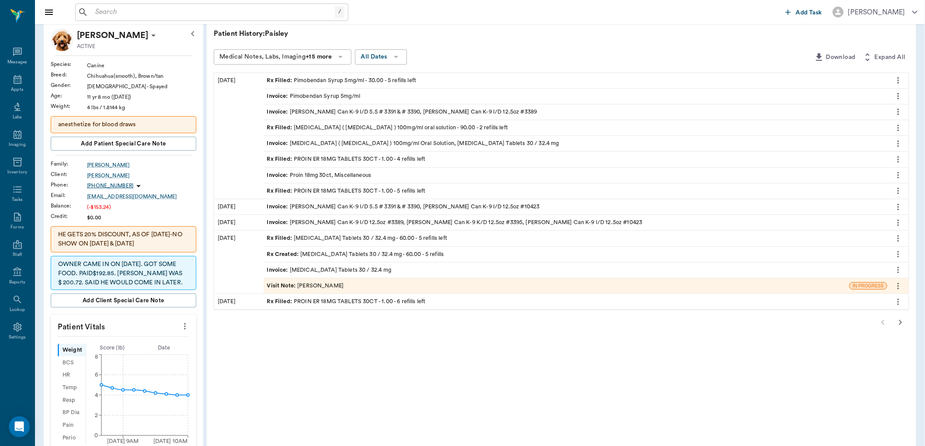
click at [408, 304] on div "Rx Filled : PROIN ER 18MG TABLETS 30CT - 1.00 - 6 refills left" at bounding box center [346, 302] width 159 height 8
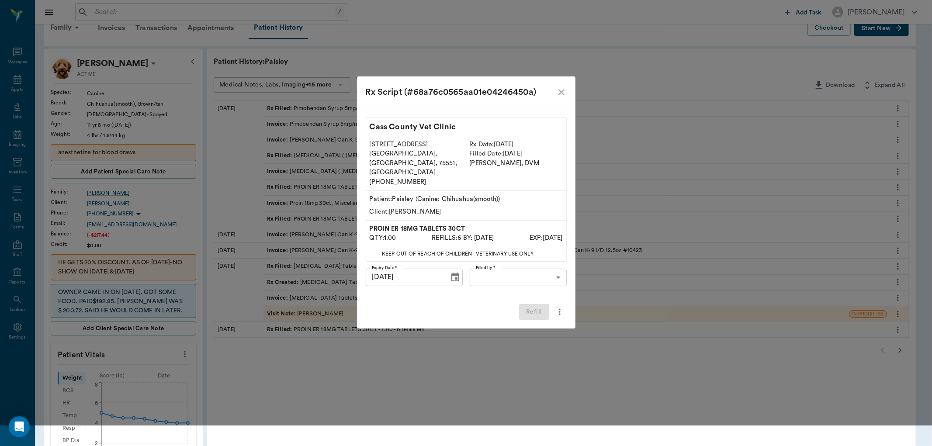
scroll to position [0, 0]
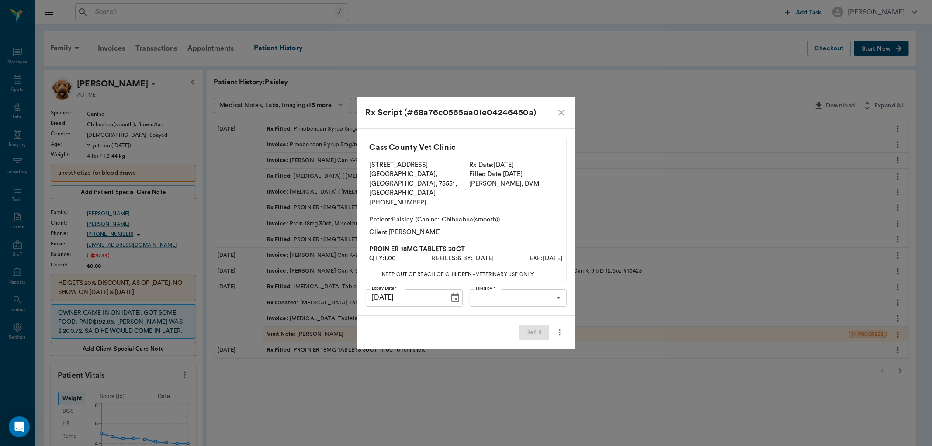
click at [563, 118] on icon "close" at bounding box center [561, 113] width 10 height 10
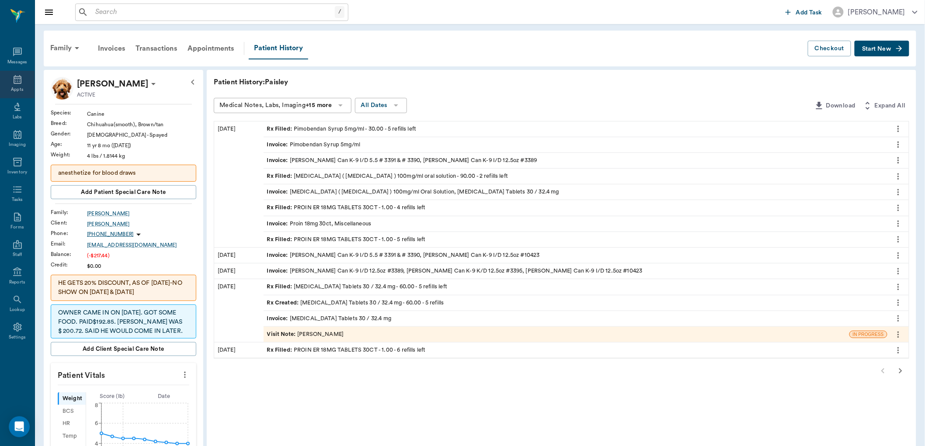
click at [14, 91] on div "Appts" at bounding box center [17, 90] width 12 height 7
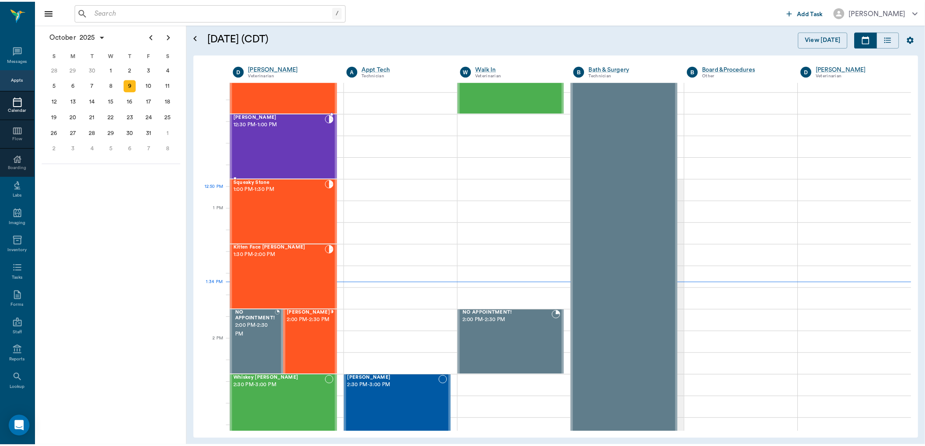
scroll to position [511, 0]
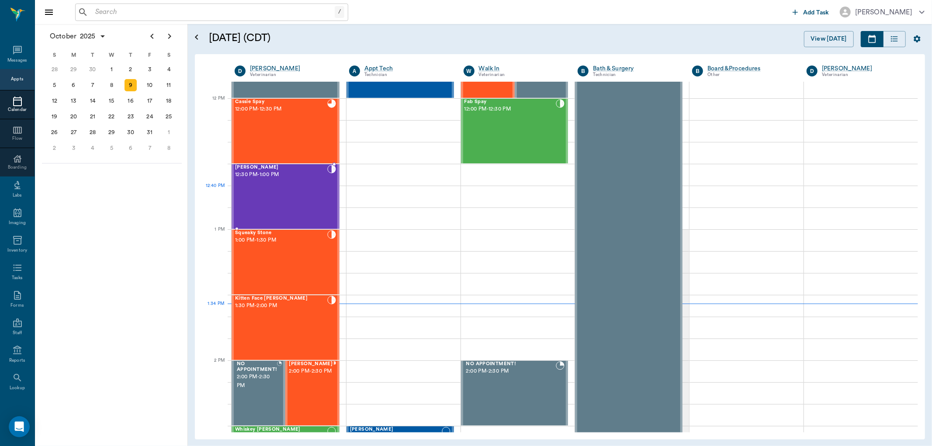
click at [306, 198] on div "[PERSON_NAME] 12:30 PM - 1:00 PM" at bounding box center [281, 197] width 92 height 64
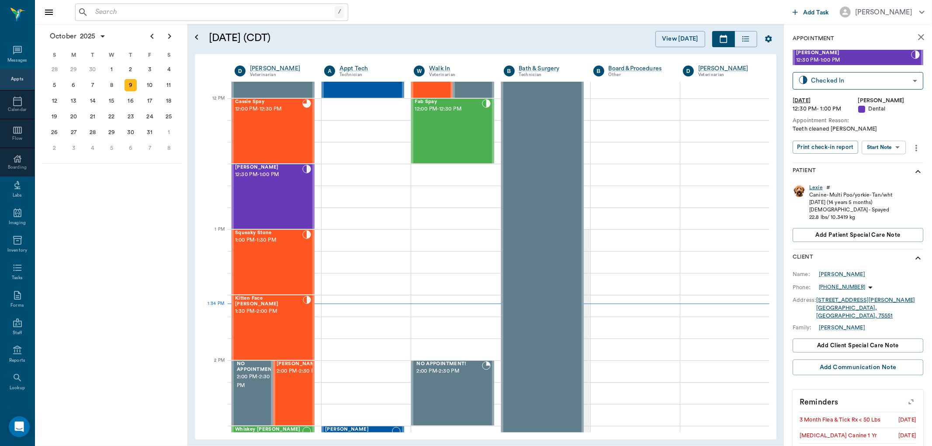
click at [818, 184] on div "Lexie" at bounding box center [816, 187] width 14 height 7
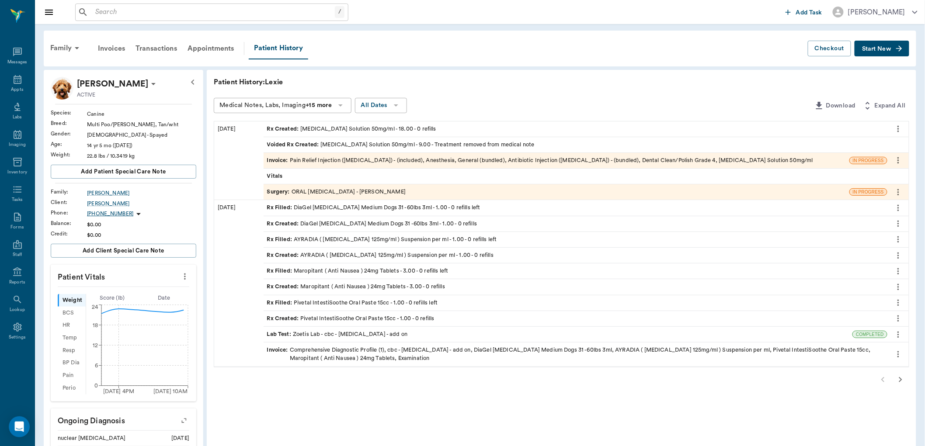
click at [368, 129] on div "Rx Created : [MEDICAL_DATA] Solution 50mg/ml - 18.00 - 0 refills" at bounding box center [351, 129] width 169 height 8
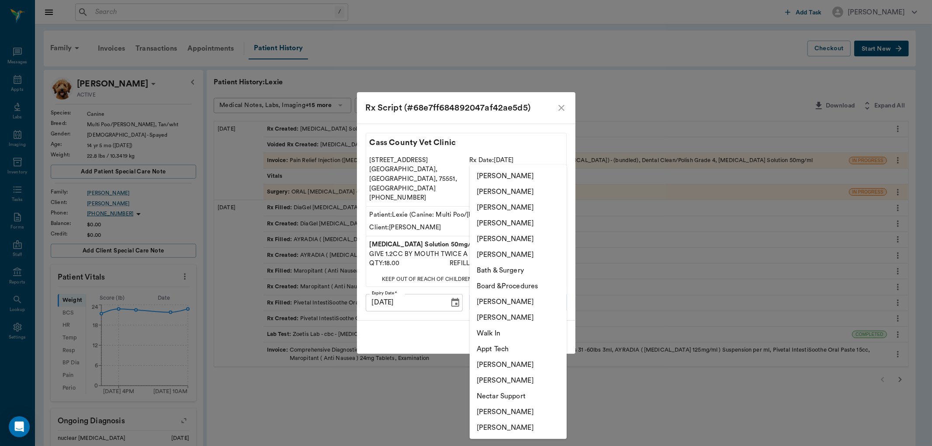
click at [532, 296] on body "/ ​ Add Task [PERSON_NAME] Nectar Messages Appts Labs Imaging Inventory Tasks F…" at bounding box center [466, 368] width 932 height 737
click at [514, 318] on li "[PERSON_NAME]" at bounding box center [518, 318] width 97 height 16
type input "642ef10e332a41444de2bad1"
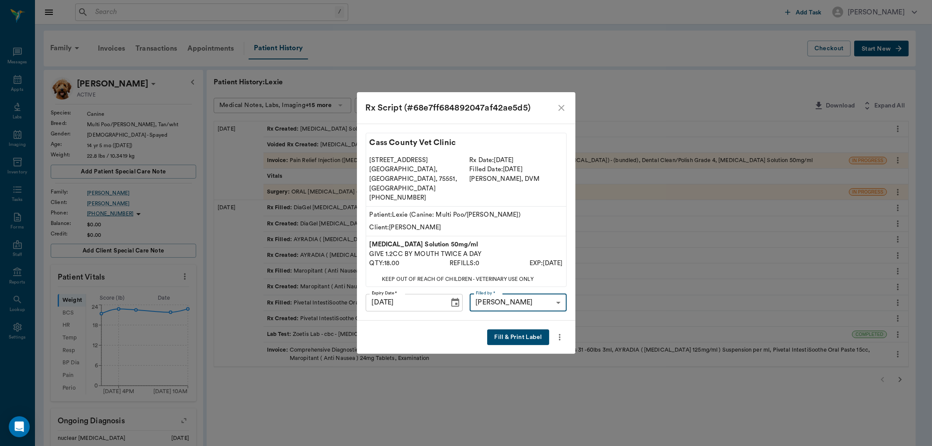
click at [516, 329] on button "Fill & Print Label" at bounding box center [518, 337] width 62 height 16
